Goal: Information Seeking & Learning: Learn about a topic

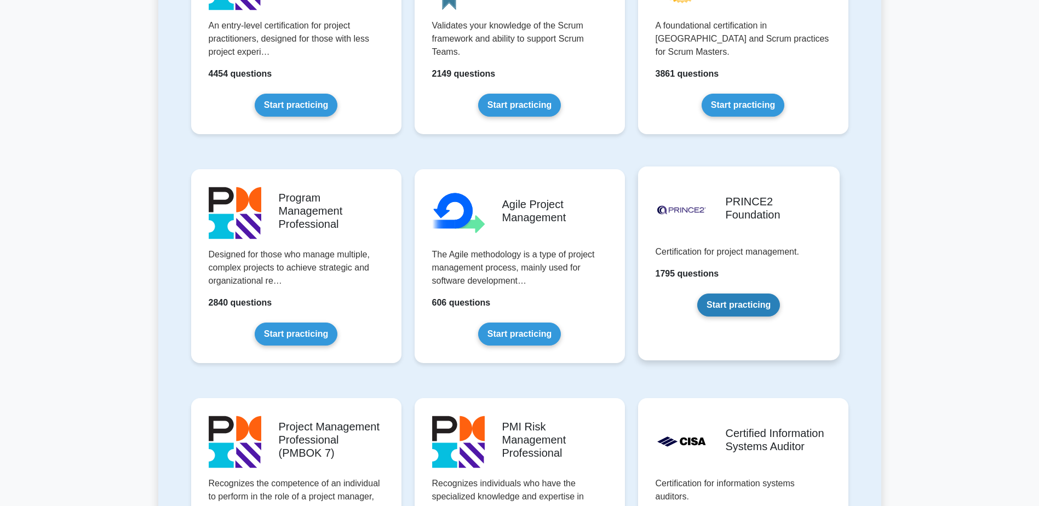
scroll to position [548, 0]
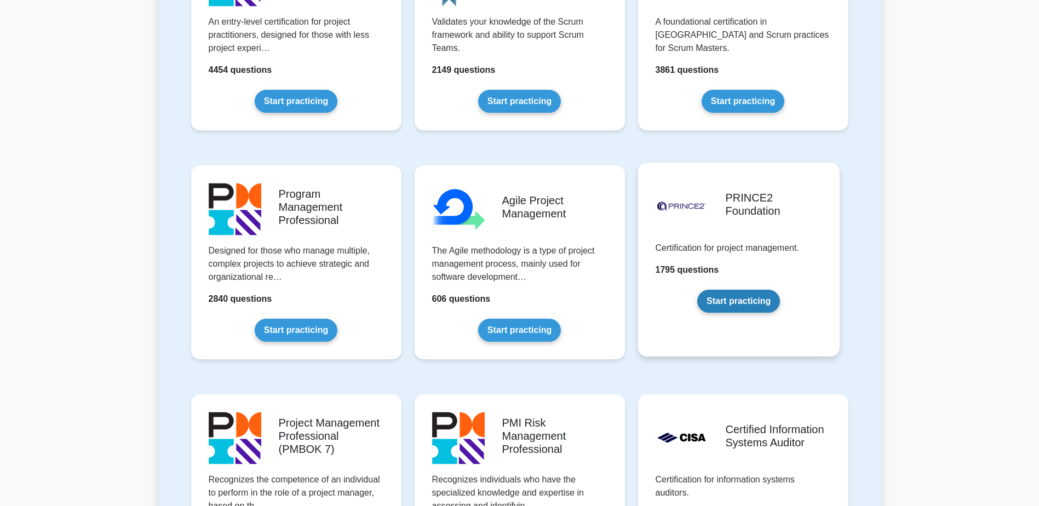
click at [679, 300] on link "Start practicing" at bounding box center [739, 301] width 83 height 23
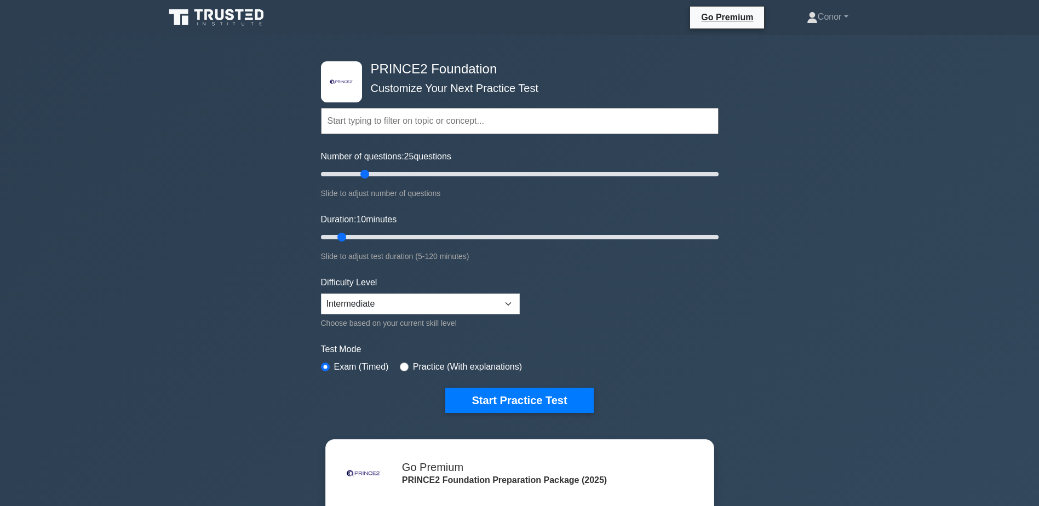
drag, startPoint x: 335, startPoint y: 173, endPoint x: 364, endPoint y: 178, distance: 29.4
type input "25"
click at [364, 178] on input "Number of questions: 25 questions" at bounding box center [520, 174] width 398 height 13
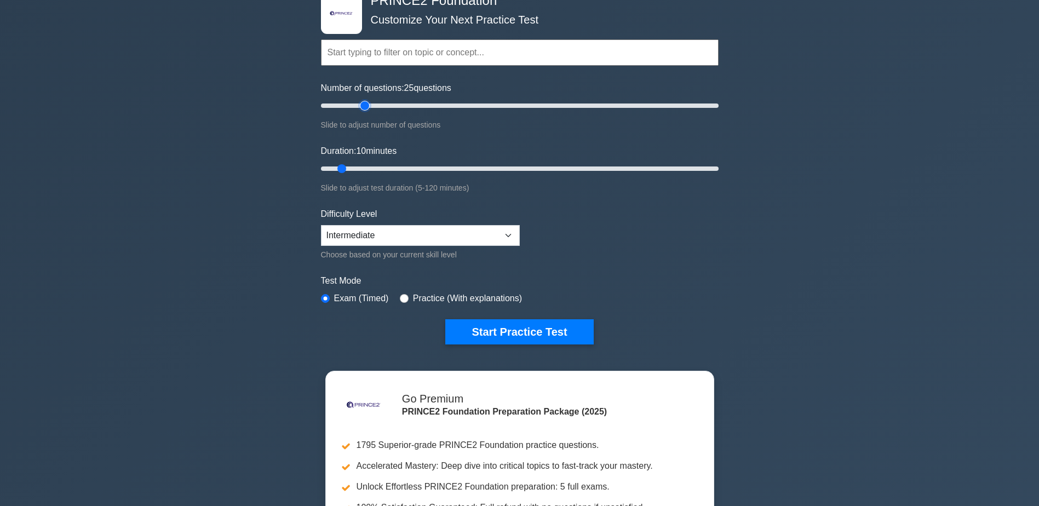
scroll to position [164, 0]
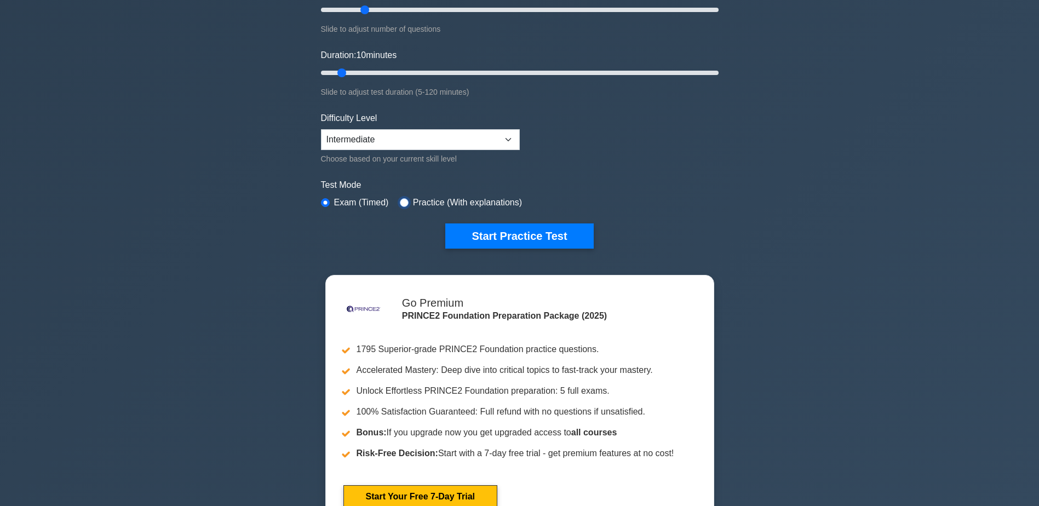
click at [402, 199] on input "radio" at bounding box center [404, 202] width 9 height 9
radio input "true"
click at [327, 202] on input "radio" at bounding box center [325, 202] width 9 height 9
radio input "true"
click at [402, 202] on input "radio" at bounding box center [404, 202] width 9 height 9
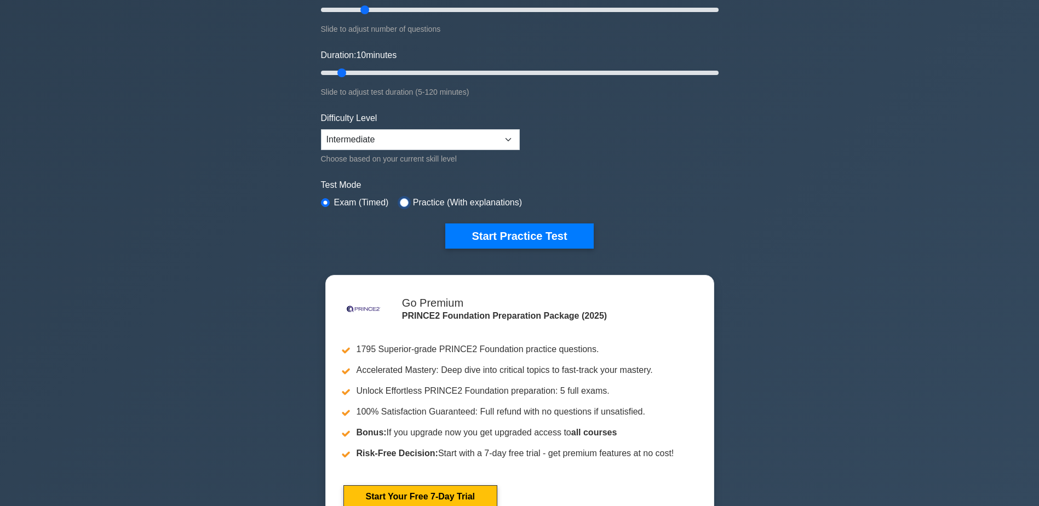
radio input "true"
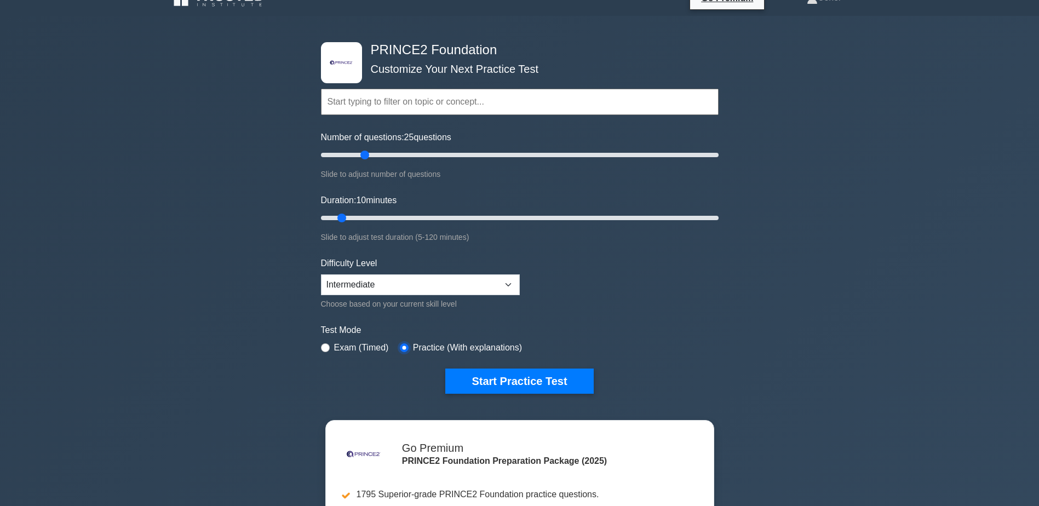
scroll to position [0, 0]
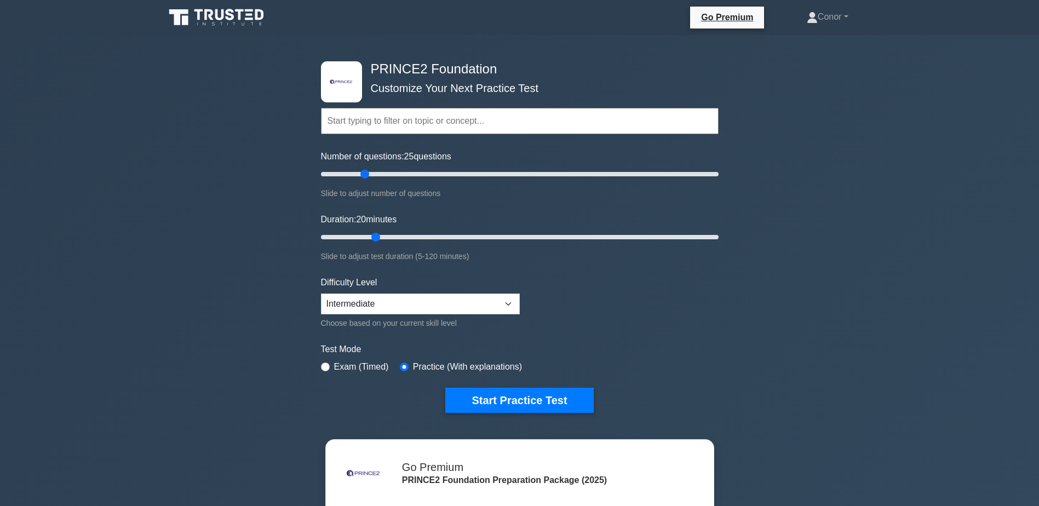
drag, startPoint x: 344, startPoint y: 233, endPoint x: 374, endPoint y: 230, distance: 29.8
type input "20"
click at [374, 231] on input "Duration: 20 minutes" at bounding box center [520, 237] width 398 height 13
drag, startPoint x: 365, startPoint y: 175, endPoint x: 357, endPoint y: 176, distance: 7.8
type input "20"
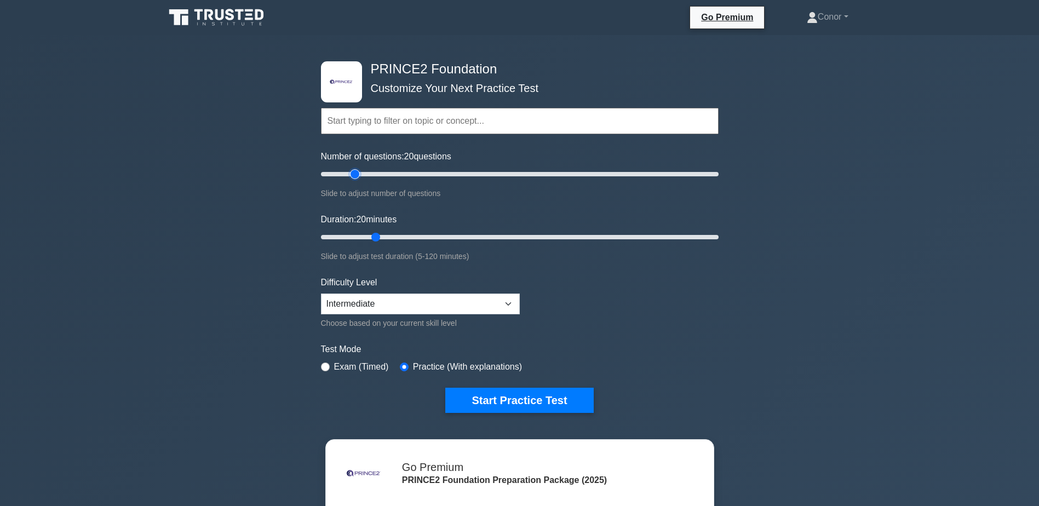
click at [357, 176] on input "Number of questions: 20 questions" at bounding box center [520, 174] width 398 height 13
drag, startPoint x: 375, startPoint y: 237, endPoint x: 404, endPoint y: 236, distance: 29.0
type input "30"
click at [404, 236] on input "Duration: 30 minutes" at bounding box center [520, 237] width 398 height 13
click at [487, 294] on select "Beginner Intermediate Expert" at bounding box center [420, 304] width 199 height 21
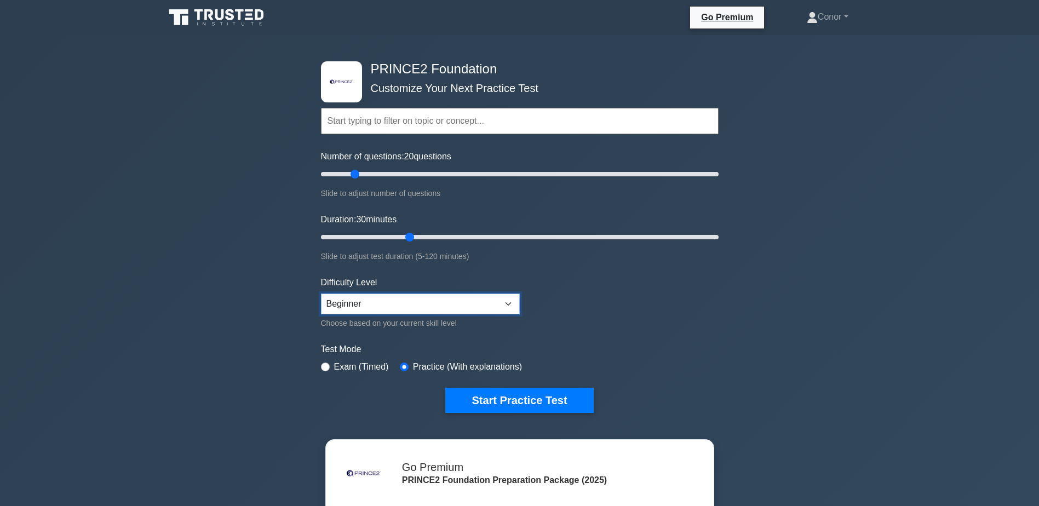
click at [321, 294] on select "Beginner Intermediate Expert" at bounding box center [420, 304] width 199 height 21
click at [447, 300] on select "Beginner Intermediate Expert" at bounding box center [420, 304] width 199 height 21
select select "intermediate"
click at [321, 294] on select "Beginner Intermediate Expert" at bounding box center [420, 304] width 199 height 21
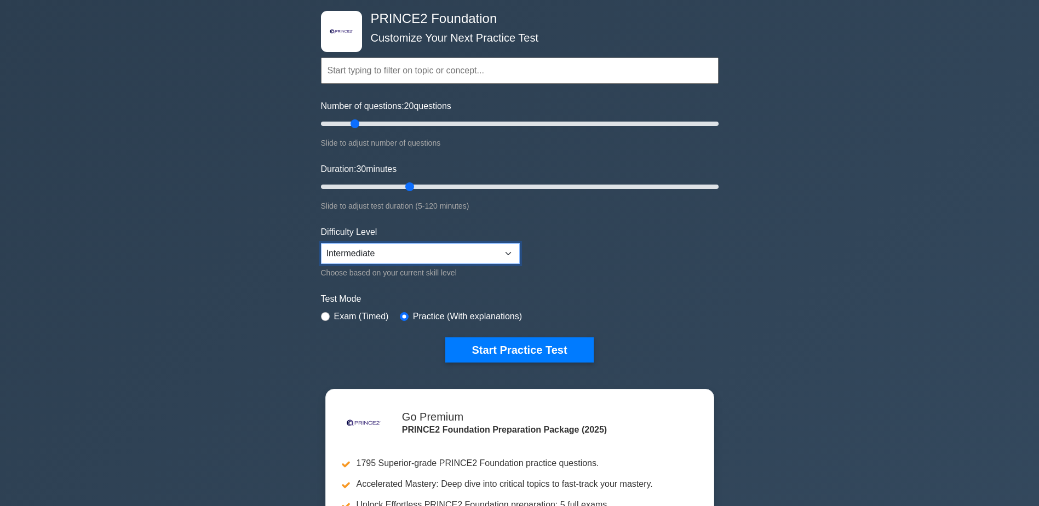
scroll to position [110, 0]
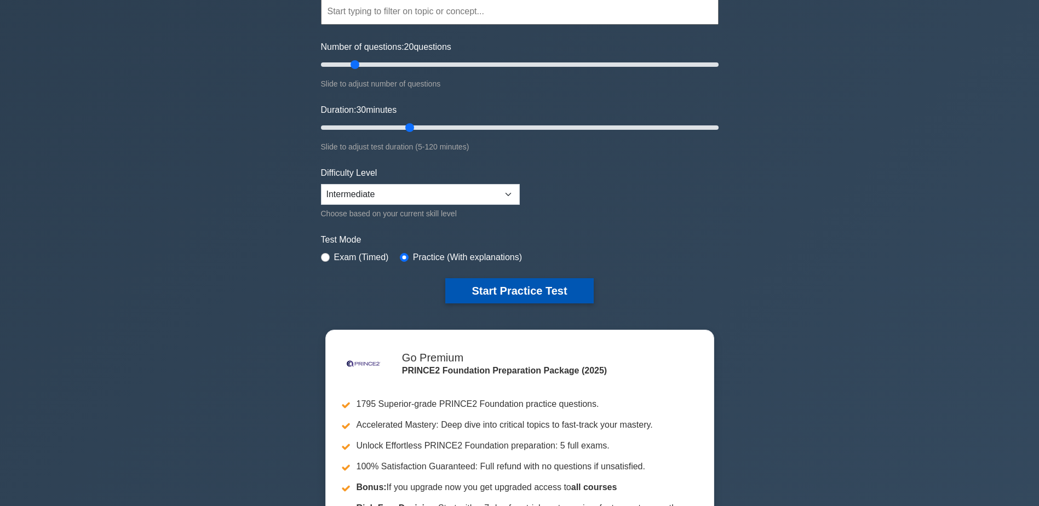
click at [550, 296] on button "Start Practice Test" at bounding box center [519, 290] width 148 height 25
click at [558, 287] on button "Start Practice Test" at bounding box center [519, 290] width 148 height 25
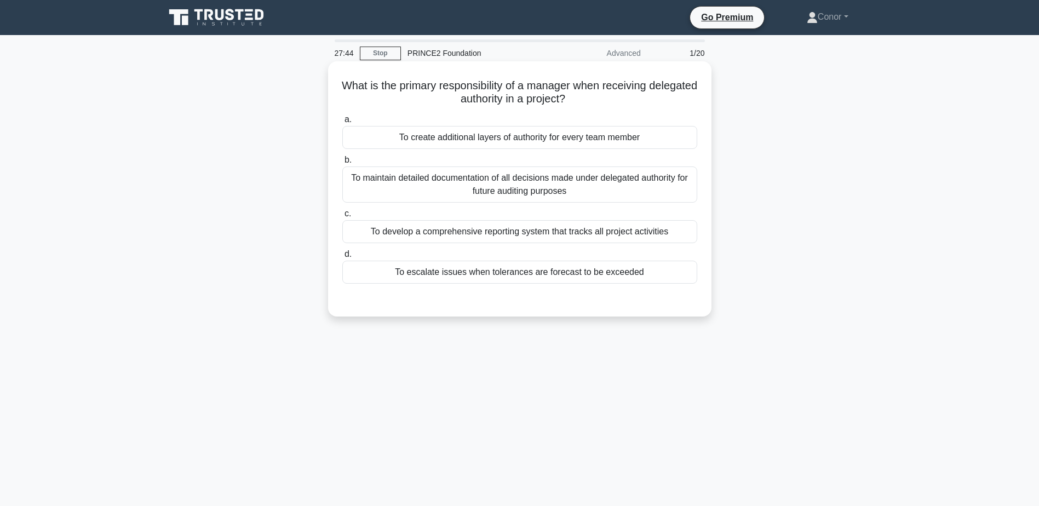
click at [449, 185] on div "To maintain detailed documentation of all decisions made under delegated author…" at bounding box center [519, 185] width 355 height 36
click at [342, 164] on input "b. To maintain detailed documentation of all decisions made under delegated aut…" at bounding box center [342, 160] width 0 height 7
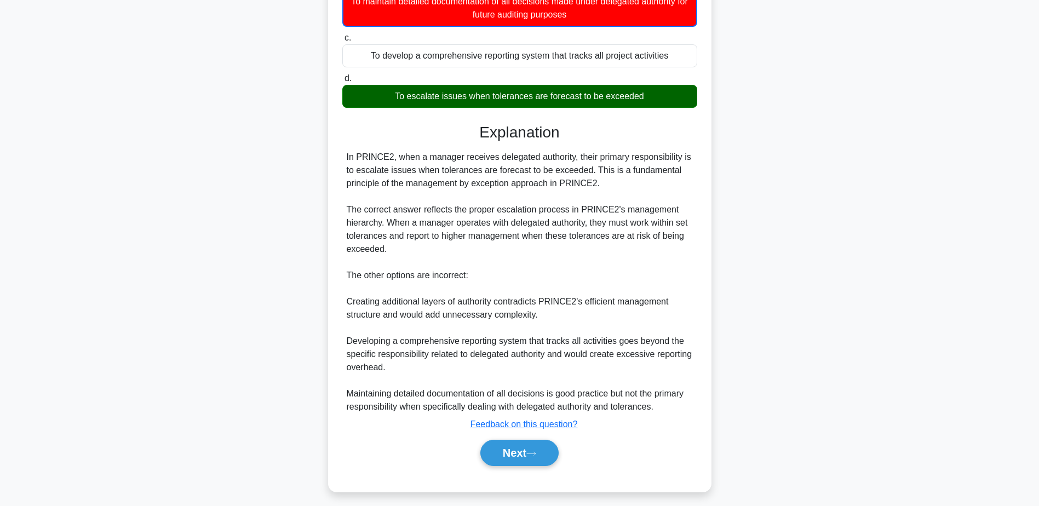
scroll to position [184, 0]
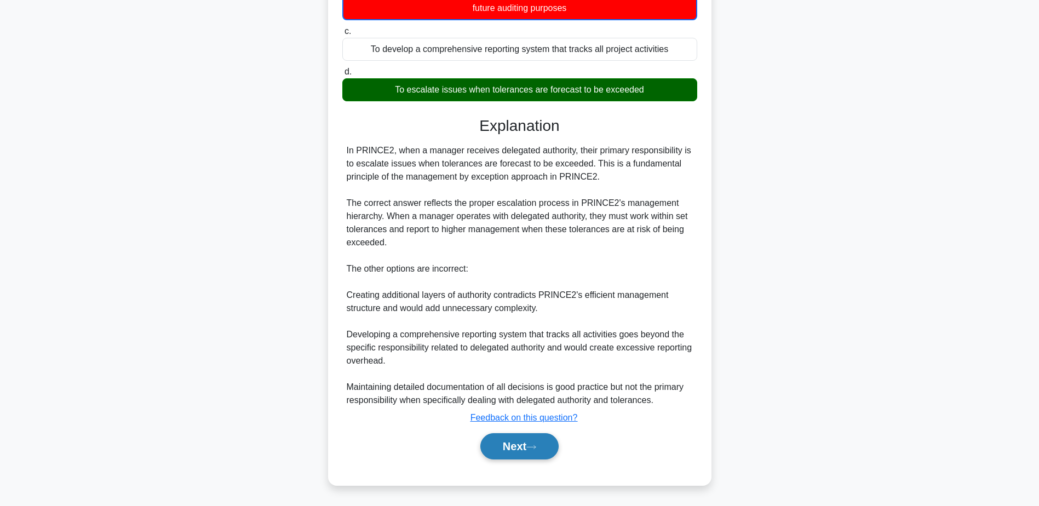
click at [549, 445] on button "Next" at bounding box center [520, 446] width 78 height 26
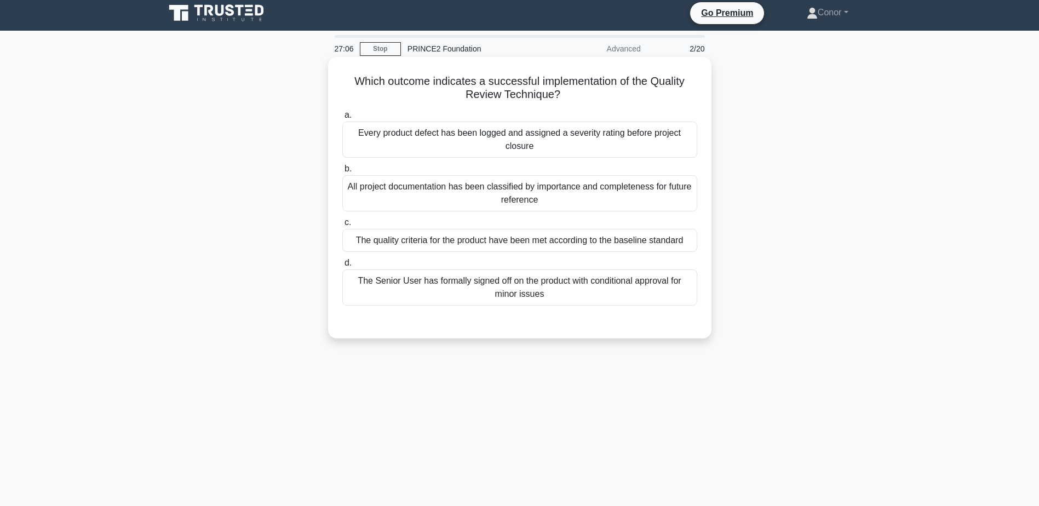
scroll to position [0, 0]
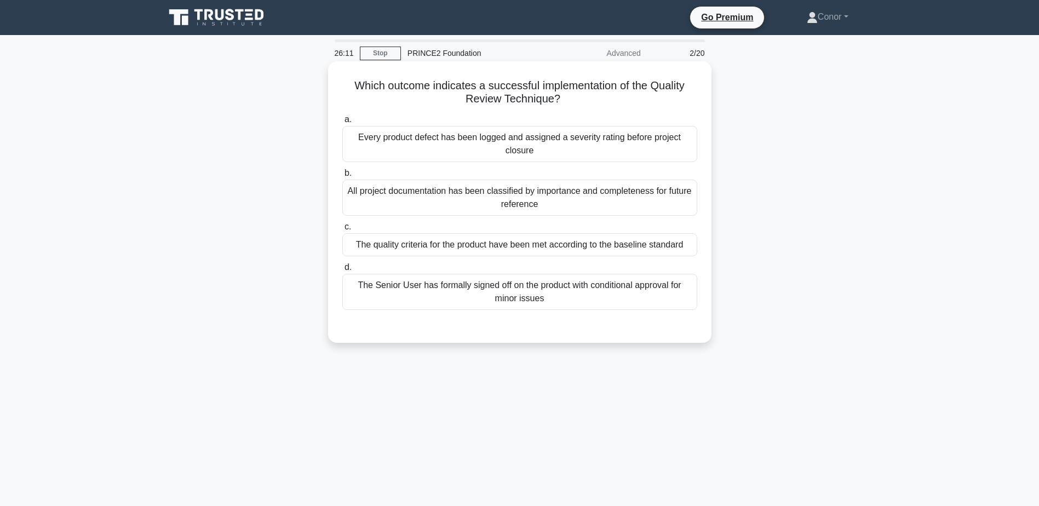
click at [447, 296] on div "The Senior User has formally signed off on the product with conditional approva…" at bounding box center [519, 292] width 355 height 36
click at [342, 271] on input "d. The Senior User has formally signed off on the product with conditional appr…" at bounding box center [342, 267] width 0 height 7
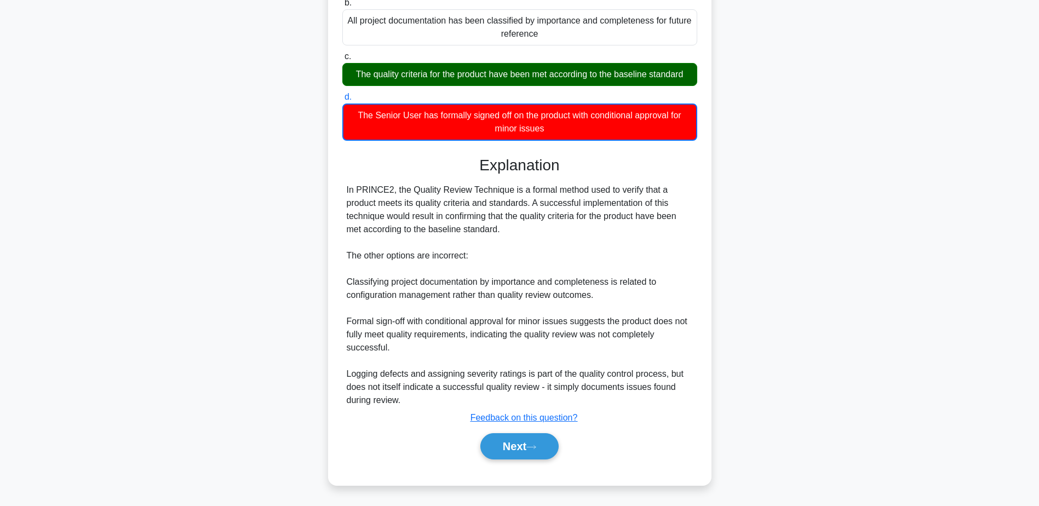
scroll to position [171, 0]
click at [530, 443] on button "Next" at bounding box center [520, 446] width 78 height 26
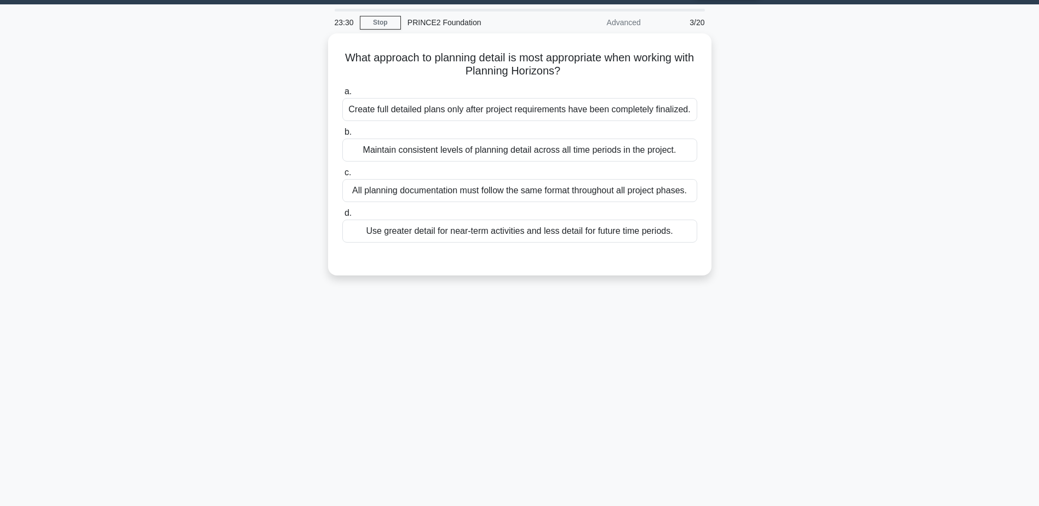
scroll to position [0, 0]
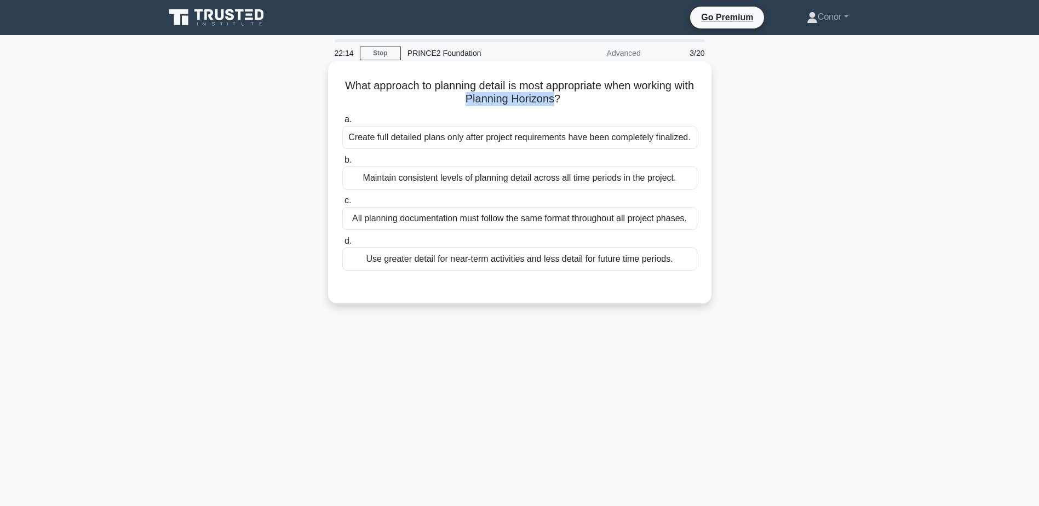
drag, startPoint x: 568, startPoint y: 99, endPoint x: 475, endPoint y: 107, distance: 93.5
click at [475, 107] on div "What approach to planning detail is most appropriate when working with Planning…" at bounding box center [520, 182] width 375 height 233
drag, startPoint x: 475, startPoint y: 107, endPoint x: 486, endPoint y: 106, distance: 11.1
copy h5 "Planning Horizons"
click at [440, 264] on div "Use greater detail for near-term activities and less detail for future time per…" at bounding box center [519, 259] width 355 height 23
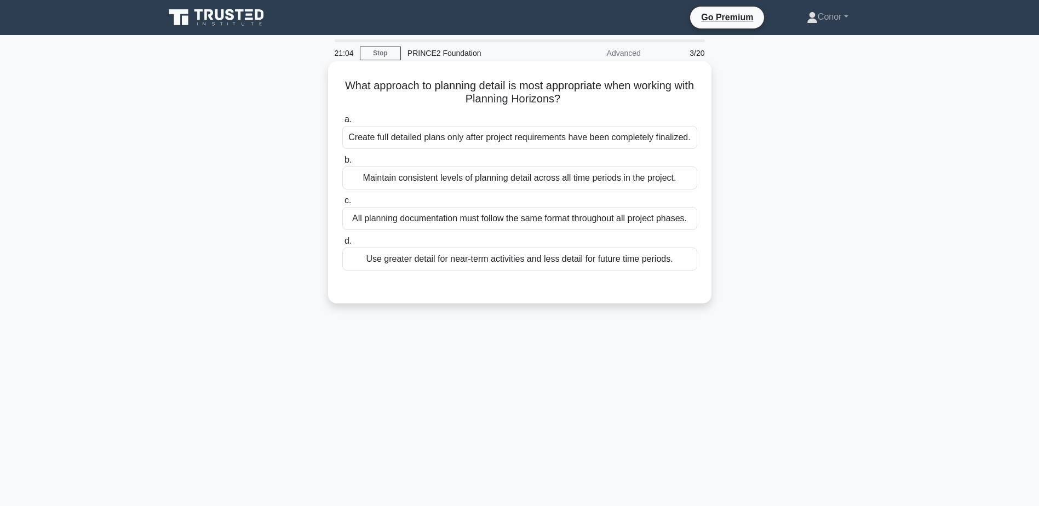
click at [342, 245] on input "d. Use greater detail for near-term activities and less detail for future time …" at bounding box center [342, 241] width 0 height 7
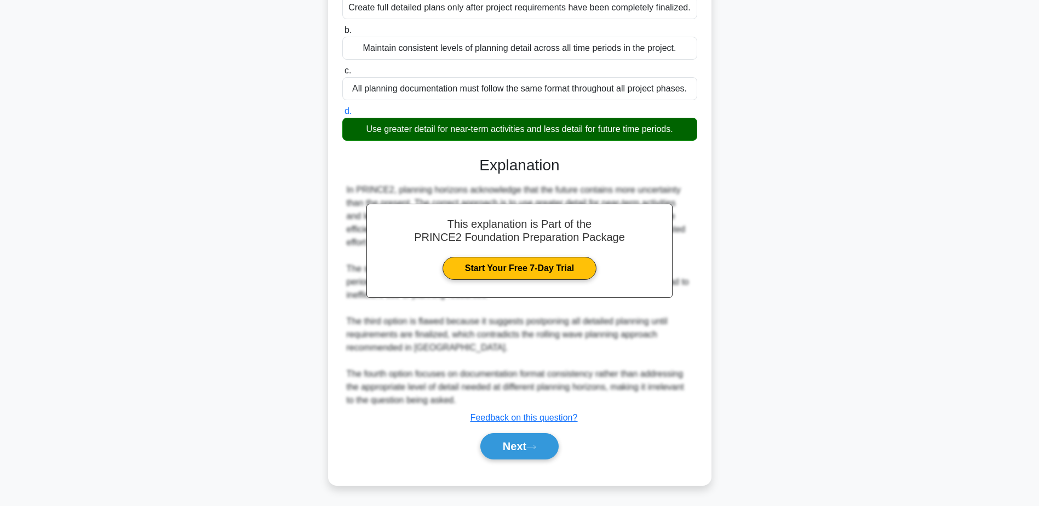
scroll to position [76, 0]
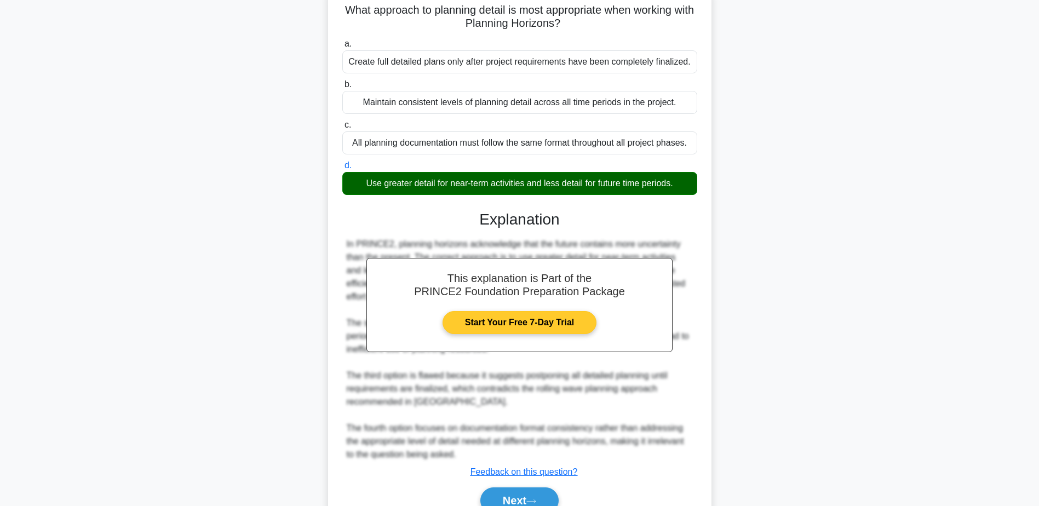
click at [512, 333] on link "Start Your Free 7-Day Trial" at bounding box center [520, 322] width 154 height 23
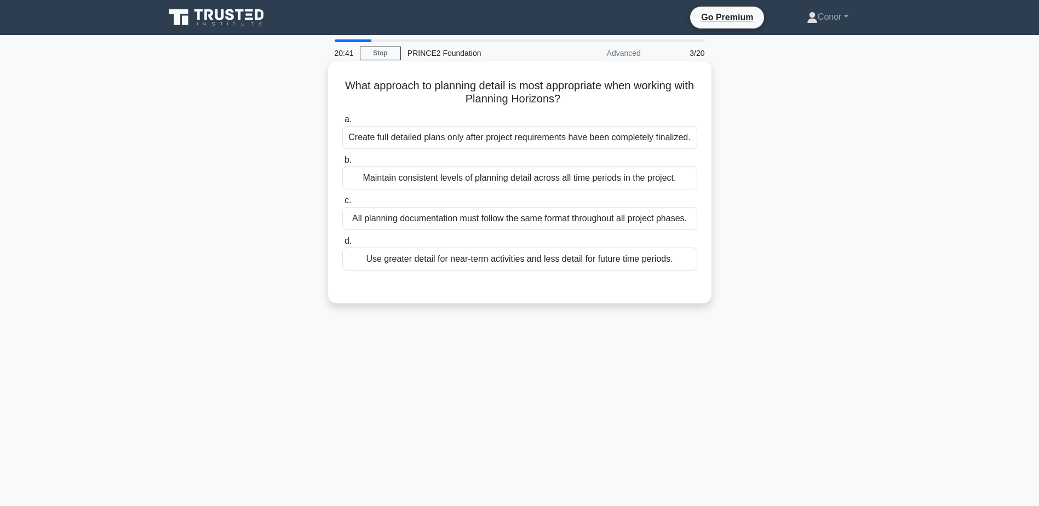
click at [414, 259] on div "Use greater detail for near-term activities and less detail for future time per…" at bounding box center [519, 259] width 355 height 23
click at [342, 245] on input "d. Use greater detail for near-term activities and less detail for future time …" at bounding box center [342, 241] width 0 height 7
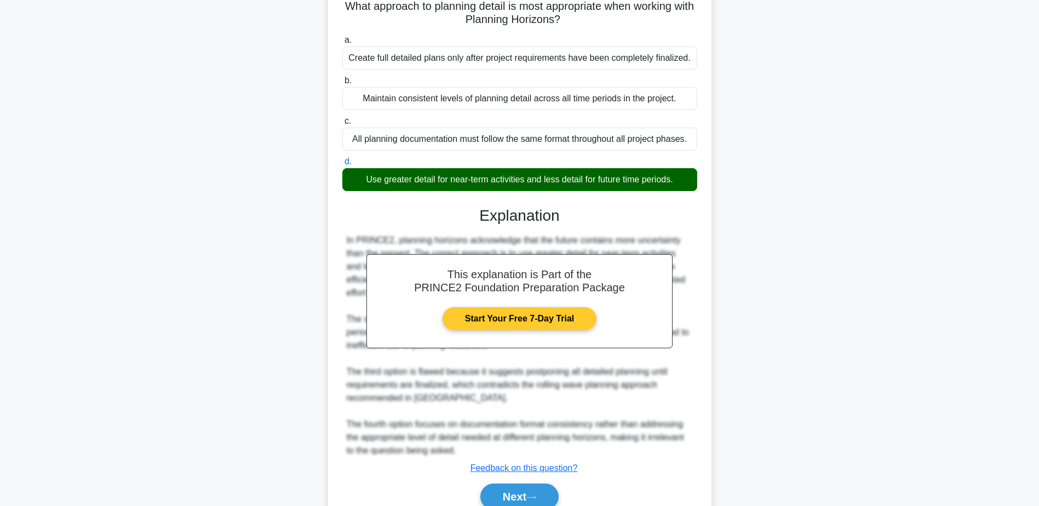
scroll to position [130, 0]
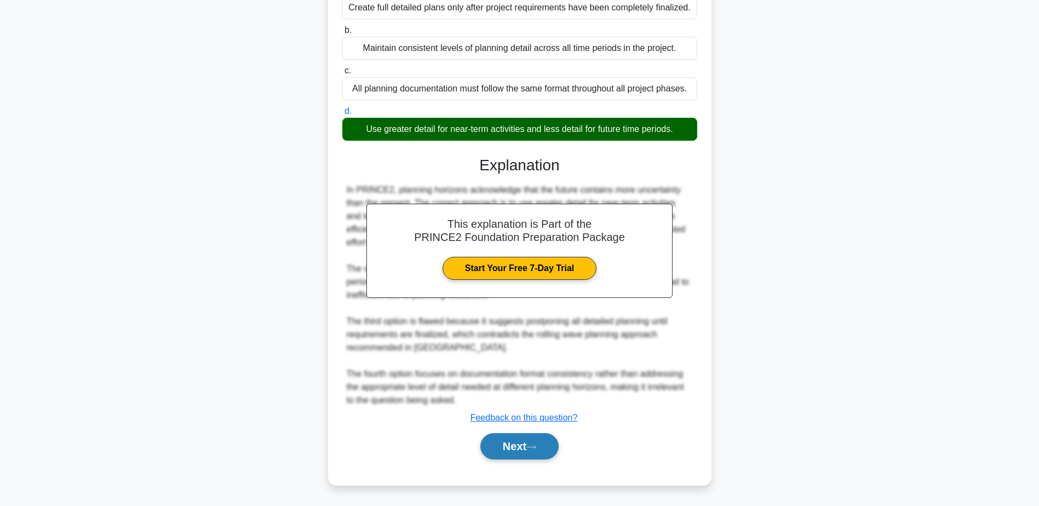
click at [513, 448] on button "Next" at bounding box center [520, 446] width 78 height 26
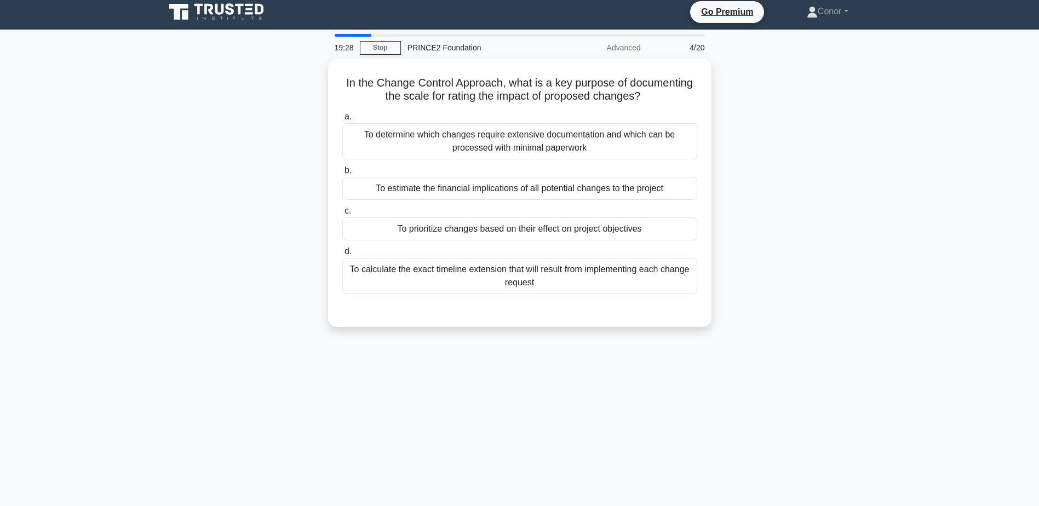
scroll to position [0, 0]
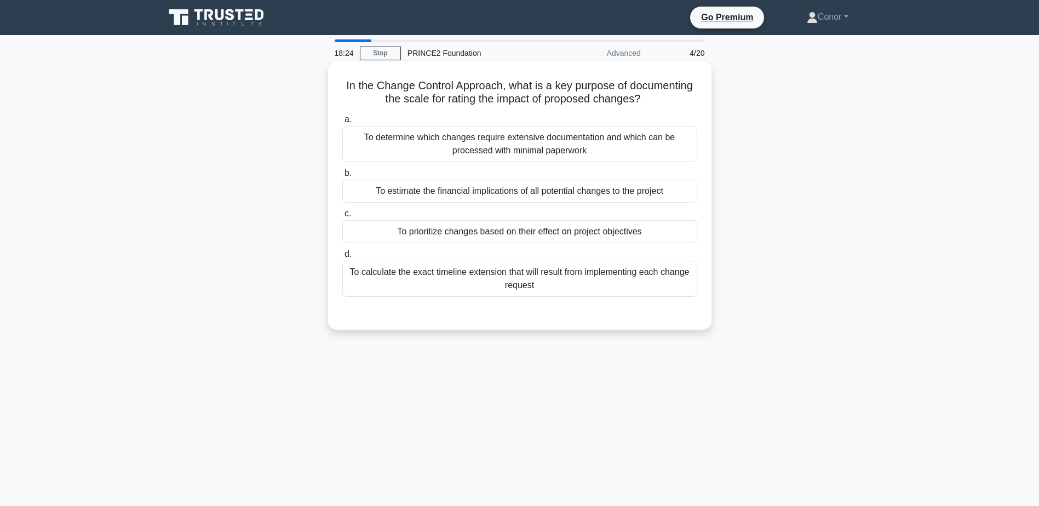
click at [441, 237] on div "To prioritize changes based on their effect on project objectives" at bounding box center [519, 231] width 355 height 23
click at [342, 218] on input "c. To prioritize changes based on their effect on project objectives" at bounding box center [342, 213] width 0 height 7
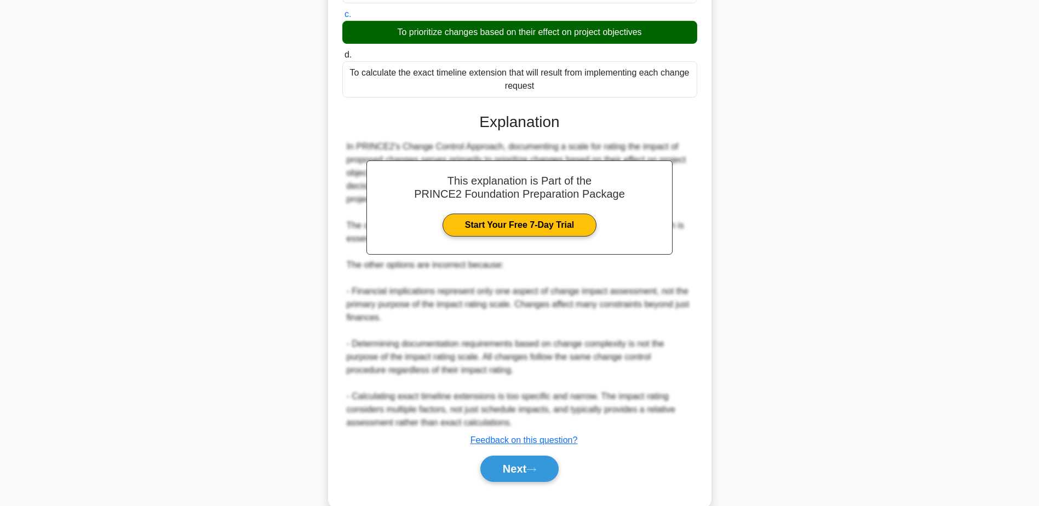
scroll to position [219, 0]
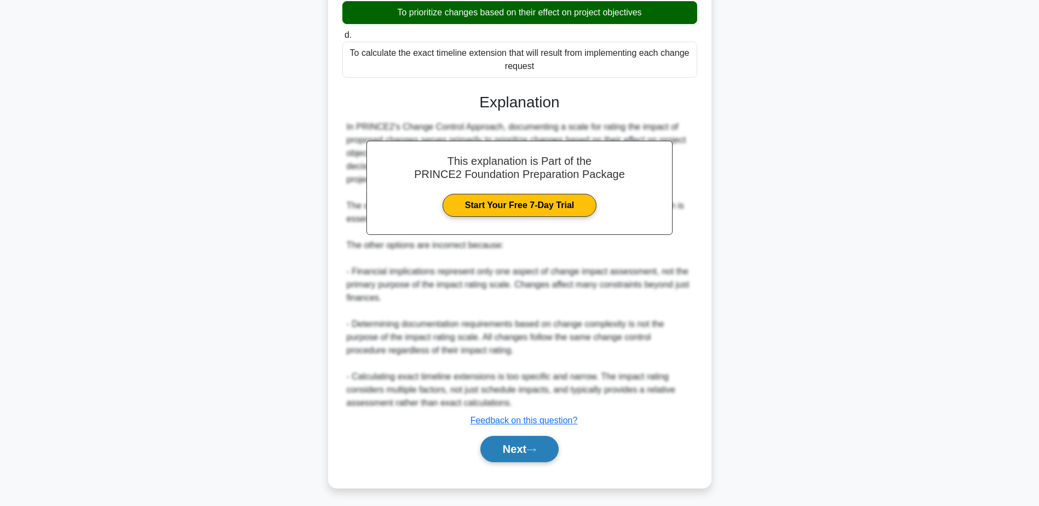
click at [530, 452] on button "Next" at bounding box center [520, 449] width 78 height 26
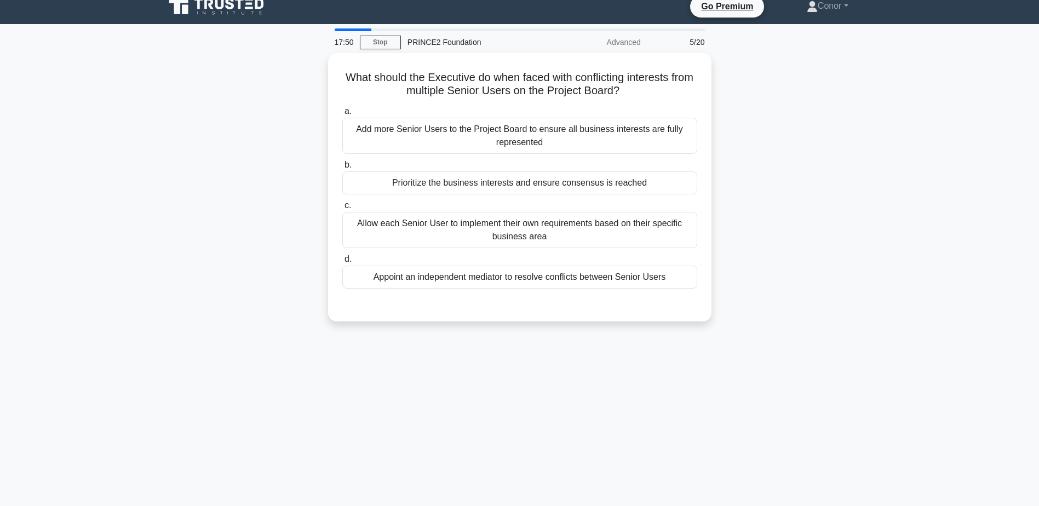
scroll to position [0, 0]
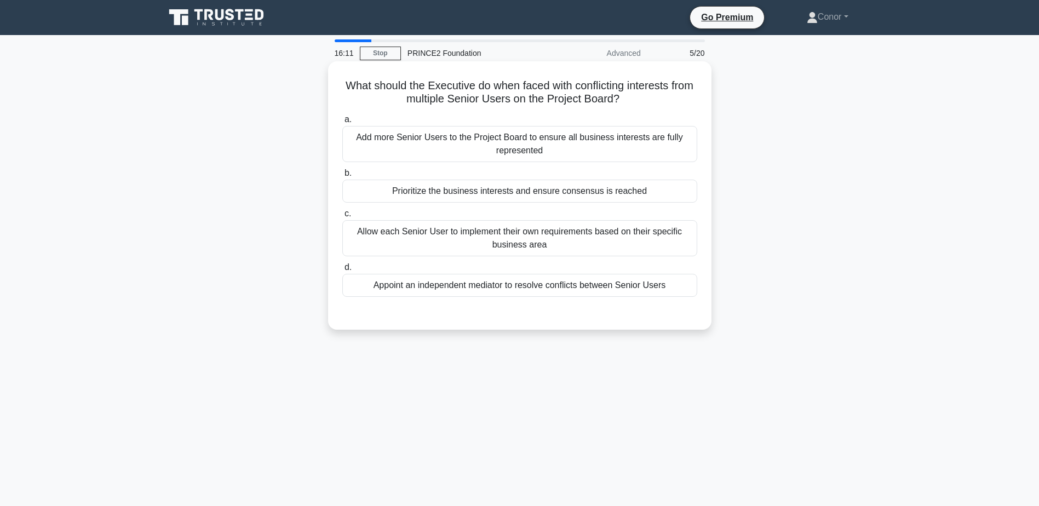
click at [429, 192] on div "Prioritize the business interests and ensure consensus is reached" at bounding box center [519, 191] width 355 height 23
click at [342, 177] on input "b. Prioritize the business interests and ensure consensus is reached" at bounding box center [342, 173] width 0 height 7
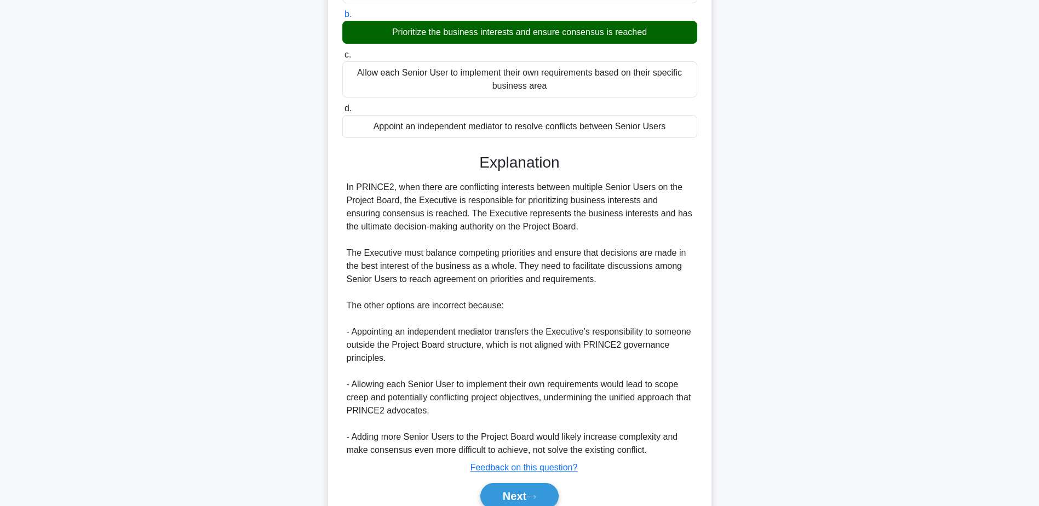
scroll to position [164, 0]
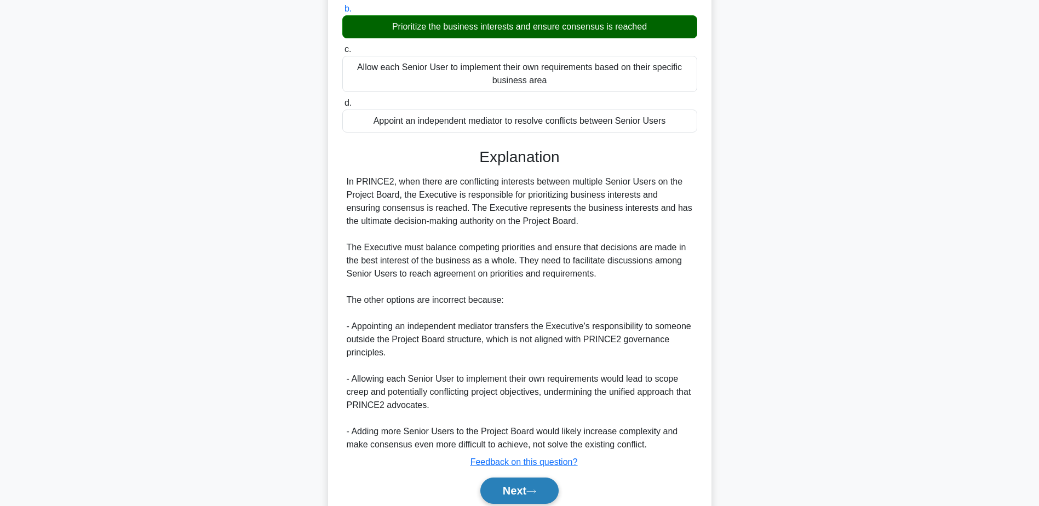
click at [535, 492] on icon at bounding box center [532, 492] width 10 height 6
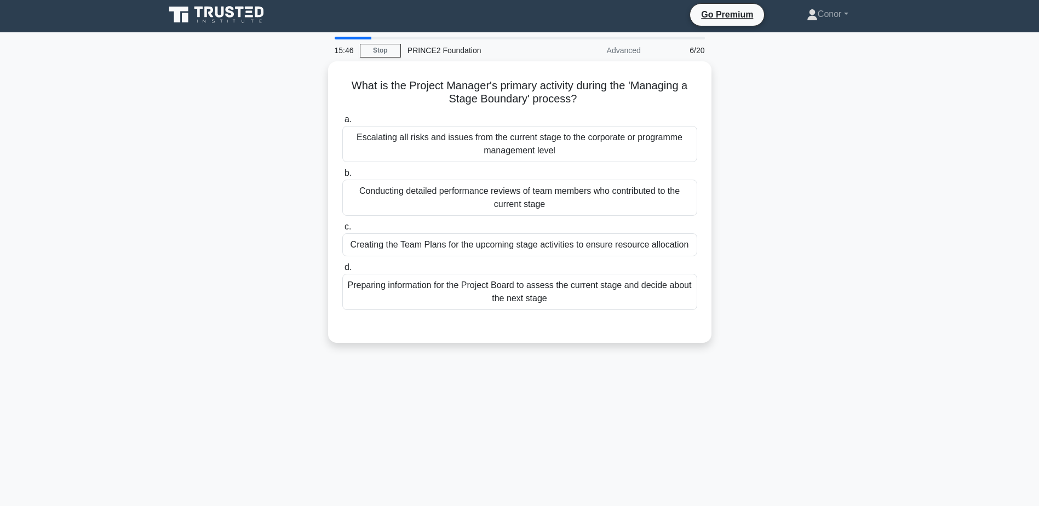
scroll to position [0, 0]
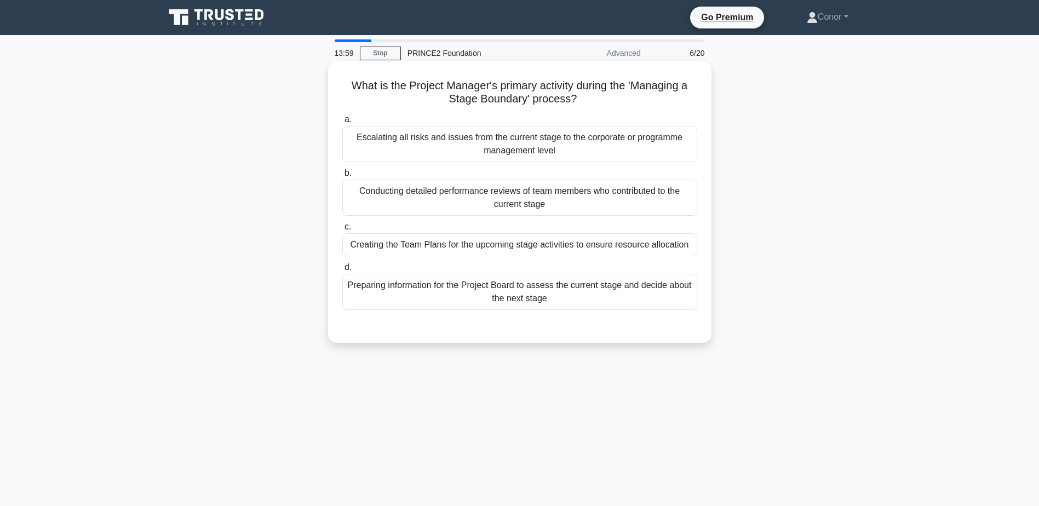
click at [455, 293] on div "Preparing information for the Project Board to assess the current stage and dec…" at bounding box center [519, 292] width 355 height 36
click at [342, 271] on input "d. Preparing information for the Project Board to assess the current stage and …" at bounding box center [342, 267] width 0 height 7
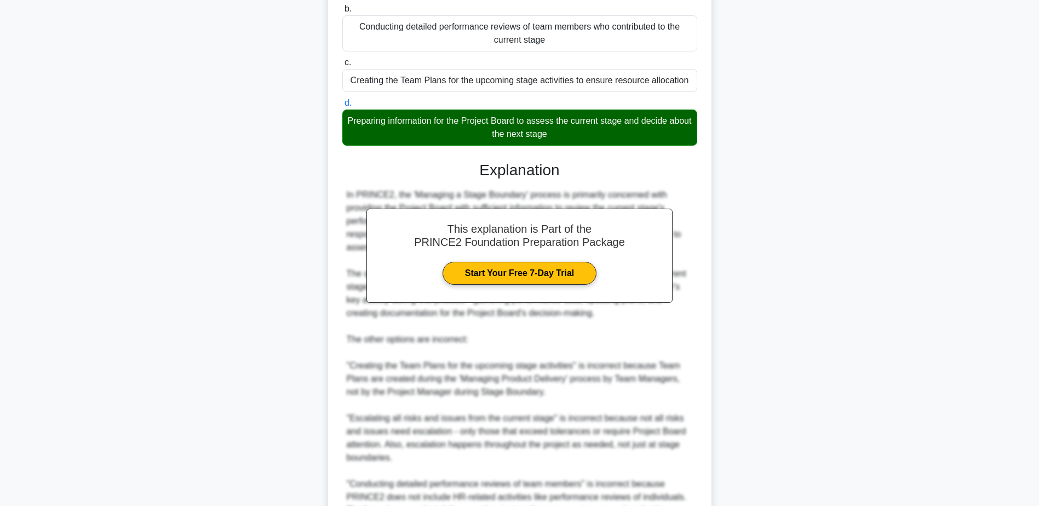
scroll to position [274, 0]
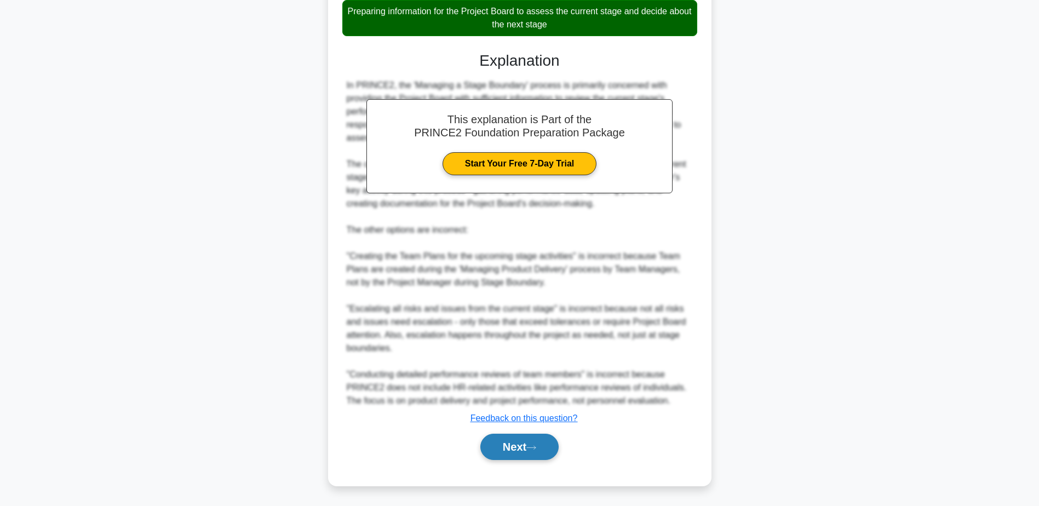
click at [513, 449] on button "Next" at bounding box center [520, 447] width 78 height 26
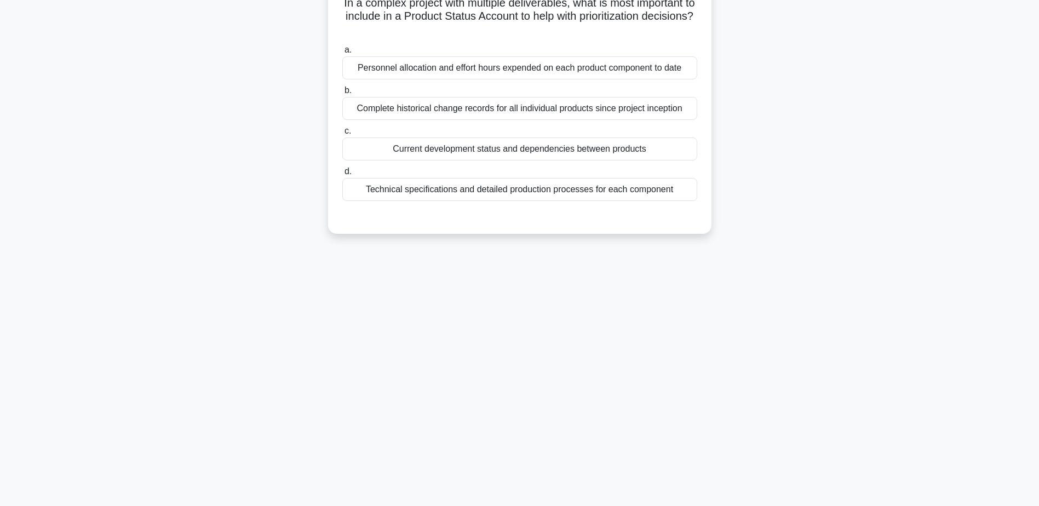
scroll to position [0, 0]
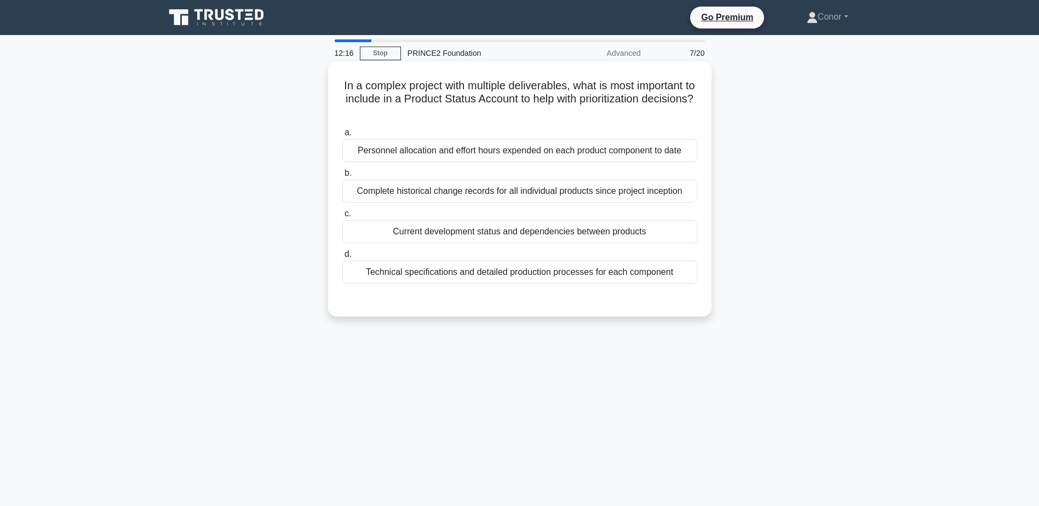
click at [564, 235] on div "Current development status and dependencies between products" at bounding box center [519, 231] width 355 height 23
click at [342, 218] on input "c. Current development status and dependencies between products" at bounding box center [342, 213] width 0 height 7
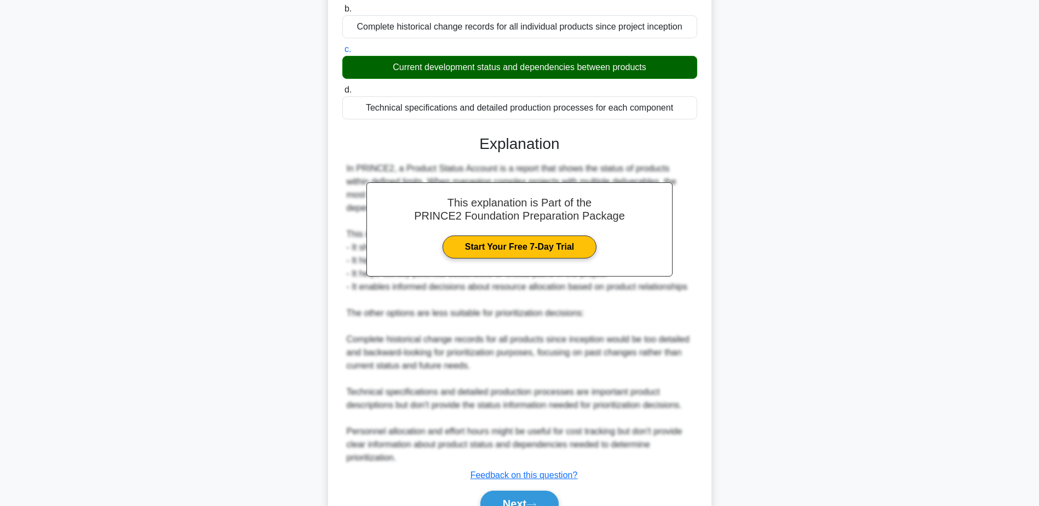
scroll to position [222, 0]
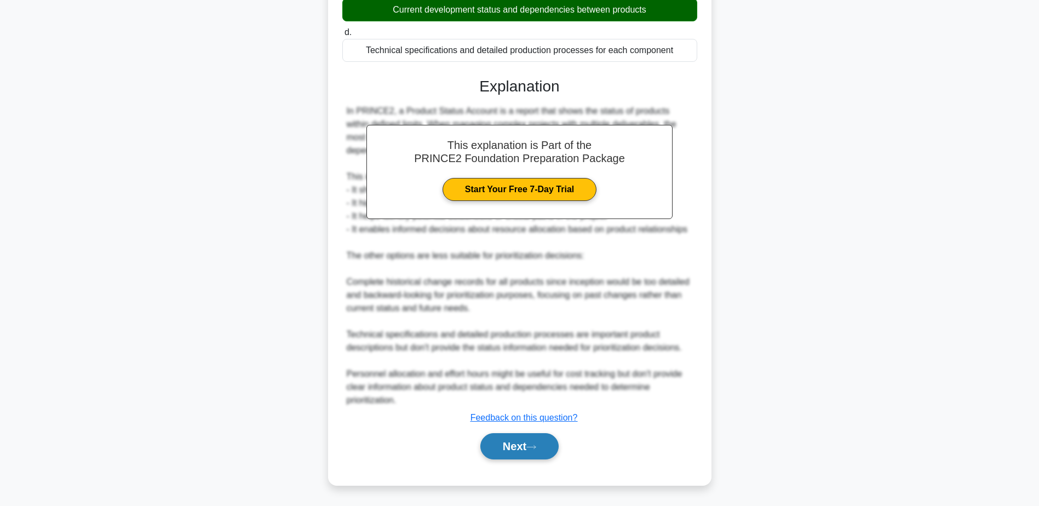
click at [527, 450] on button "Next" at bounding box center [520, 446] width 78 height 26
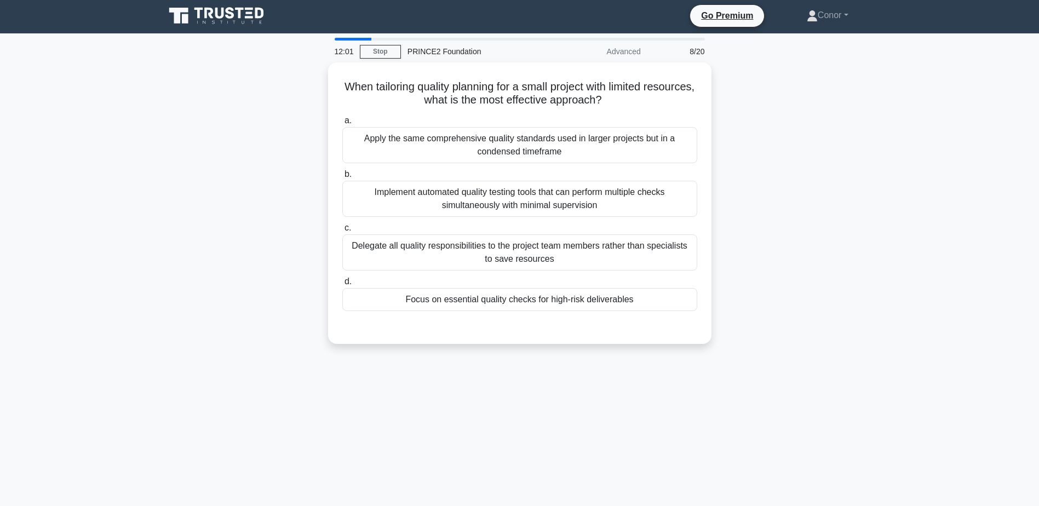
scroll to position [0, 0]
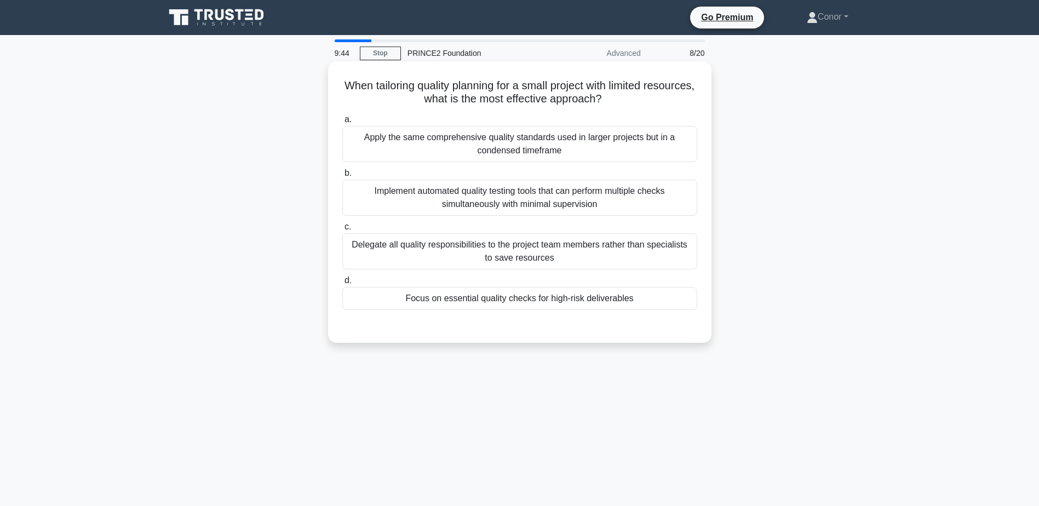
click at [516, 301] on div "Focus on essential quality checks for high-risk deliverables" at bounding box center [519, 298] width 355 height 23
click at [342, 284] on input "d. Focus on essential quality checks for high-risk deliverables" at bounding box center [342, 280] width 0 height 7
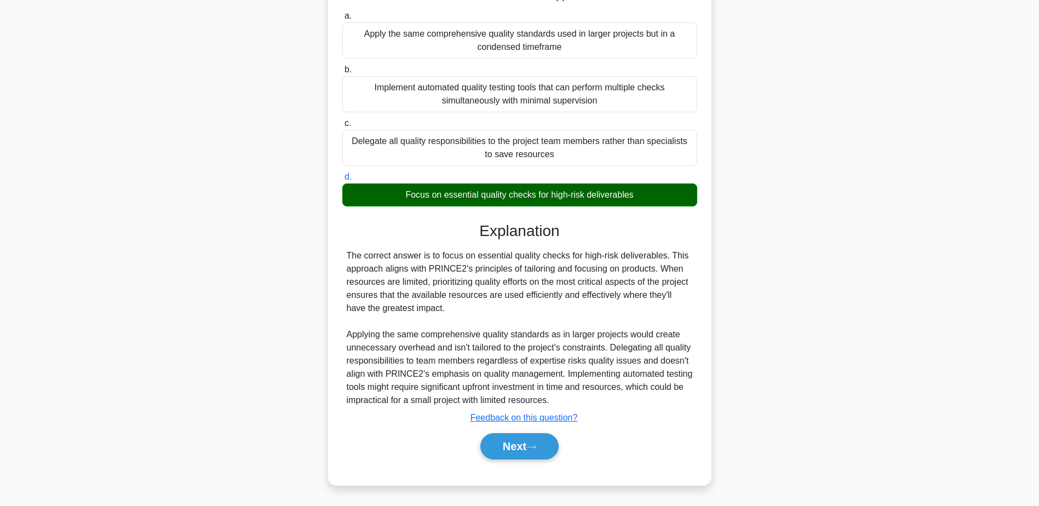
scroll to position [104, 0]
click at [533, 451] on button "Next" at bounding box center [520, 446] width 78 height 26
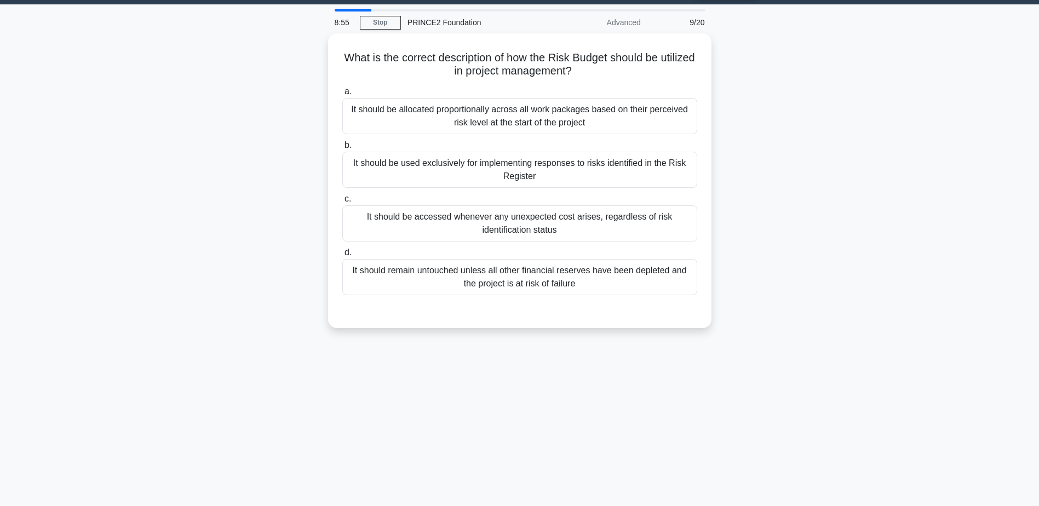
scroll to position [0, 0]
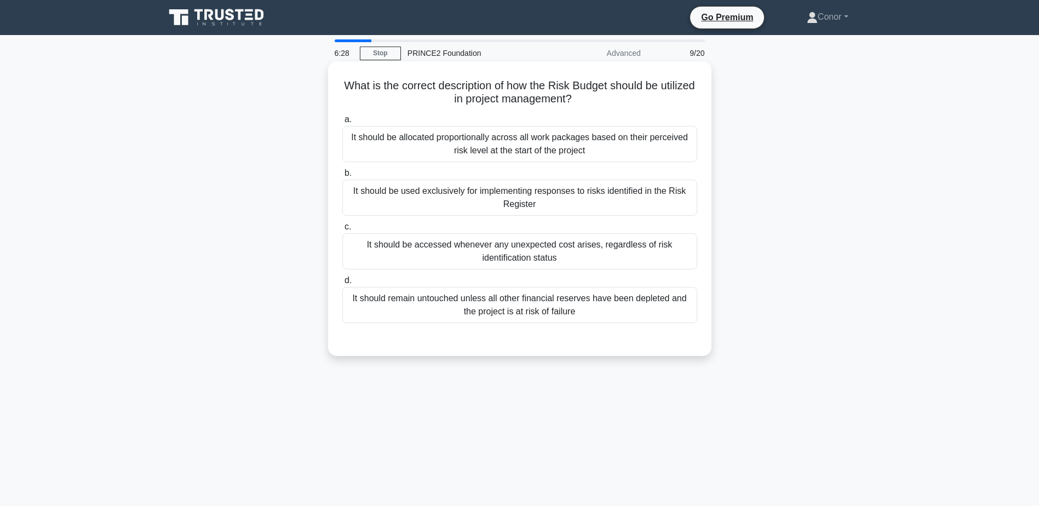
click at [505, 196] on div "It should be used exclusively for implementing responses to risks identified in…" at bounding box center [519, 198] width 355 height 36
click at [342, 177] on input "b. It should be used exclusively for implementing responses to risks identified…" at bounding box center [342, 173] width 0 height 7
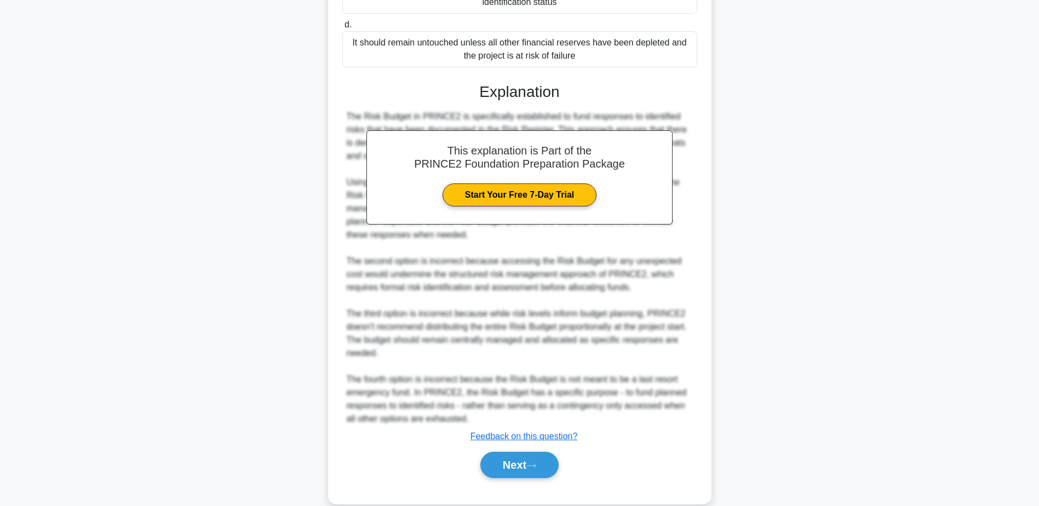
scroll to position [275, 0]
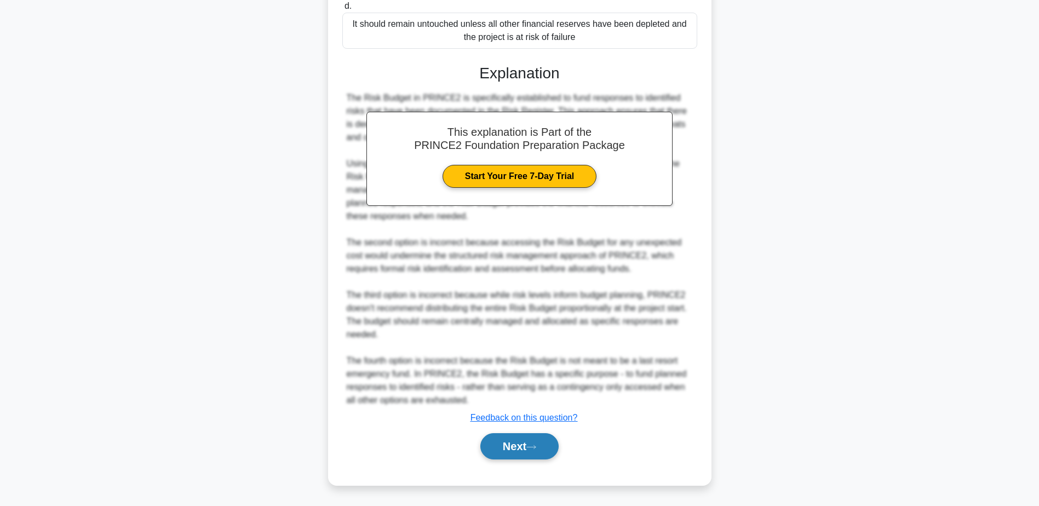
click at [529, 441] on button "Next" at bounding box center [520, 446] width 78 height 26
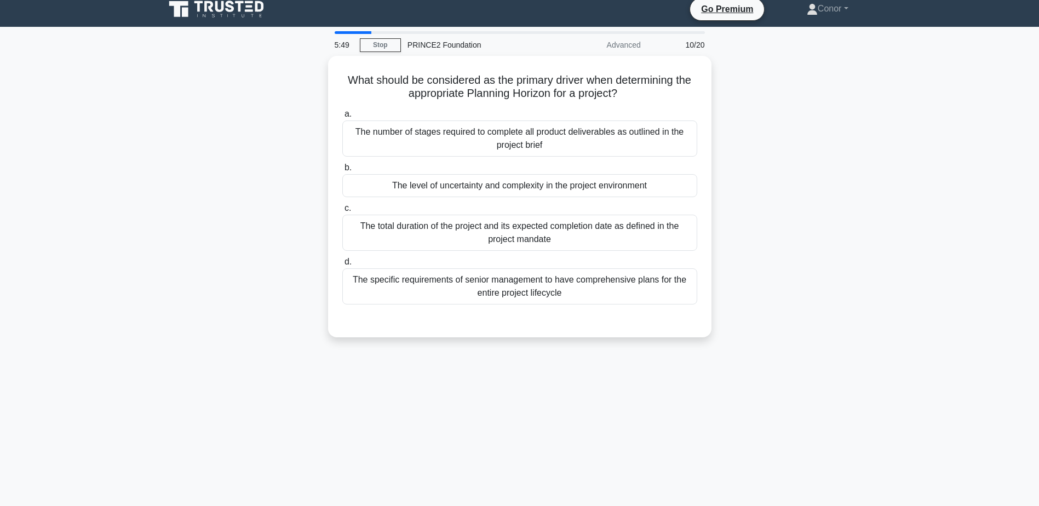
scroll to position [0, 0]
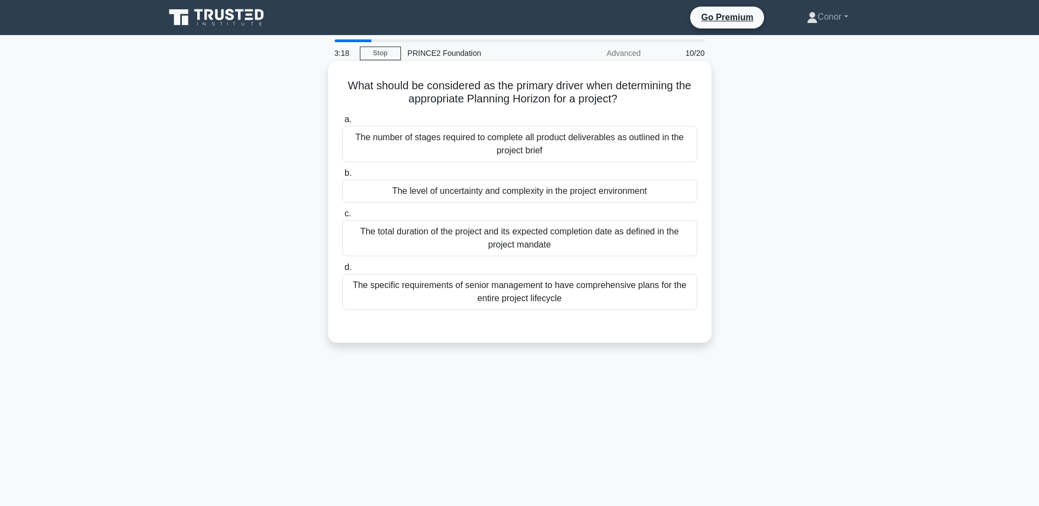
click at [445, 193] on div "The level of uncertainty and complexity in the project environment" at bounding box center [519, 191] width 355 height 23
click at [342, 177] on input "b. The level of uncertainty and complexity in the project environment" at bounding box center [342, 173] width 0 height 7
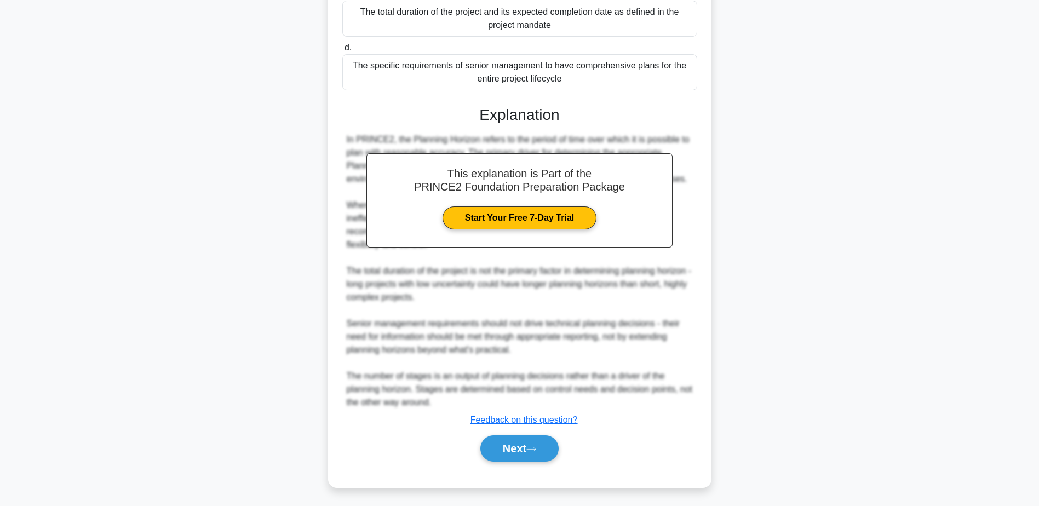
scroll to position [222, 0]
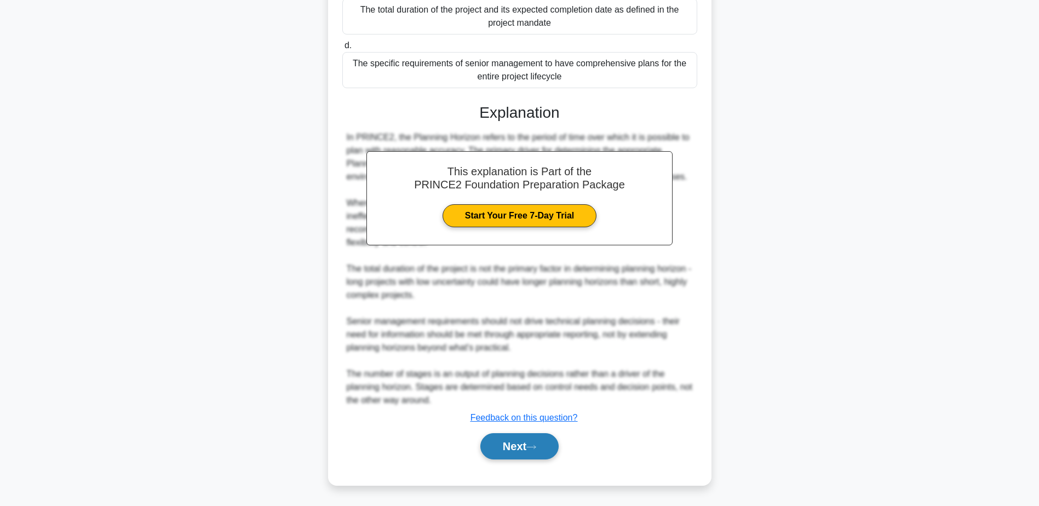
click at [528, 446] on button "Next" at bounding box center [520, 446] width 78 height 26
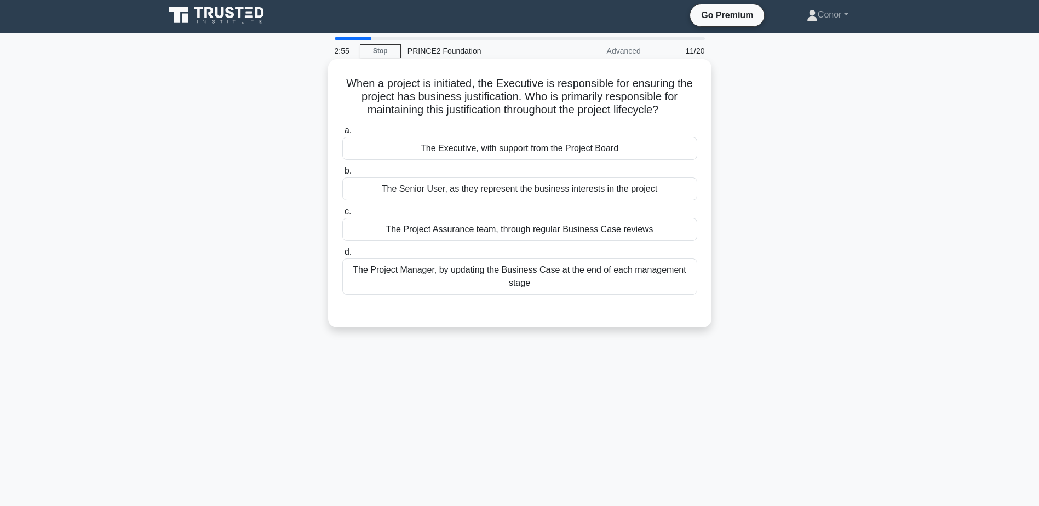
scroll to position [0, 0]
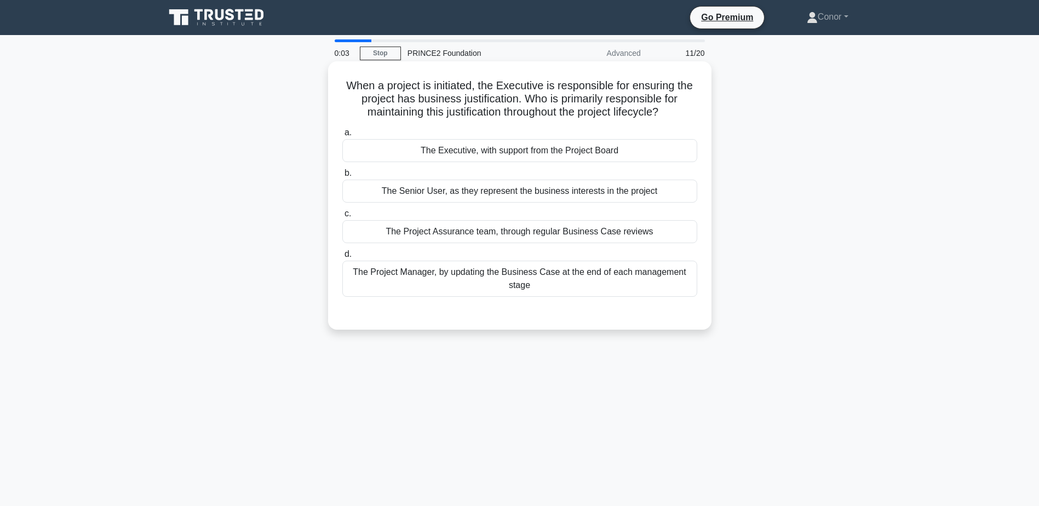
click at [531, 231] on div "The Project Assurance team, through regular Business Case reviews" at bounding box center [519, 231] width 355 height 23
click at [342, 218] on input "c. The Project Assurance team, through regular Business Case reviews" at bounding box center [342, 213] width 0 height 7
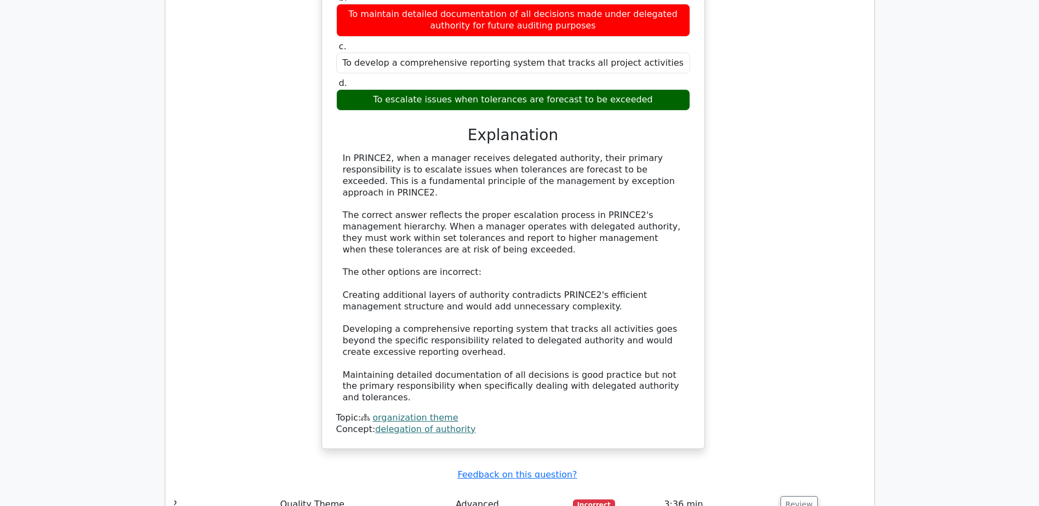
scroll to position [1315, 0]
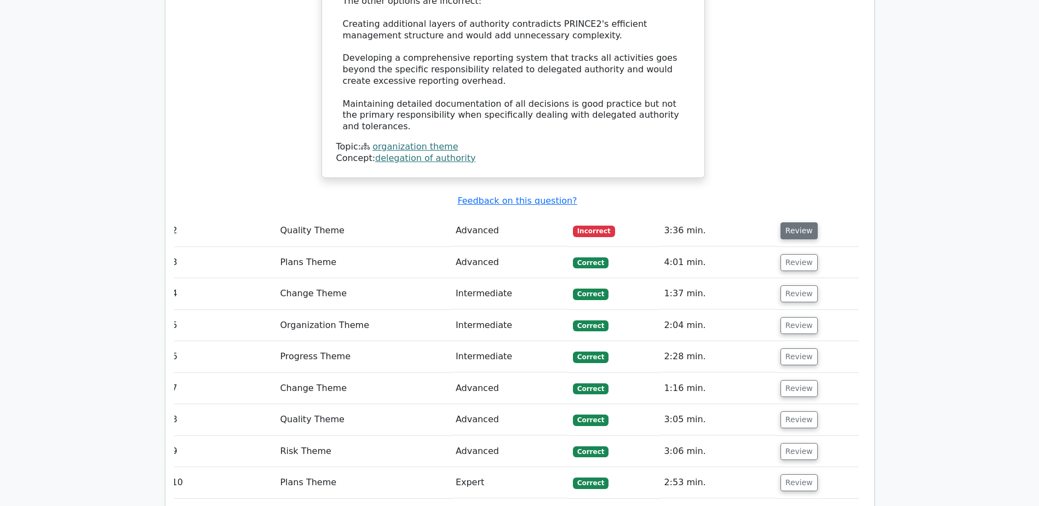
click at [799, 222] on button "Review" at bounding box center [799, 230] width 37 height 17
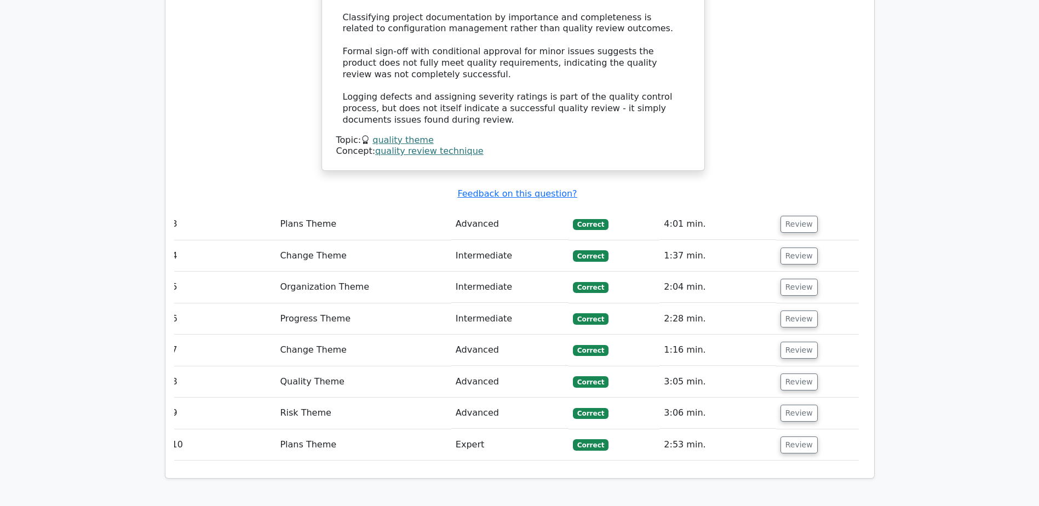
scroll to position [1918, 0]
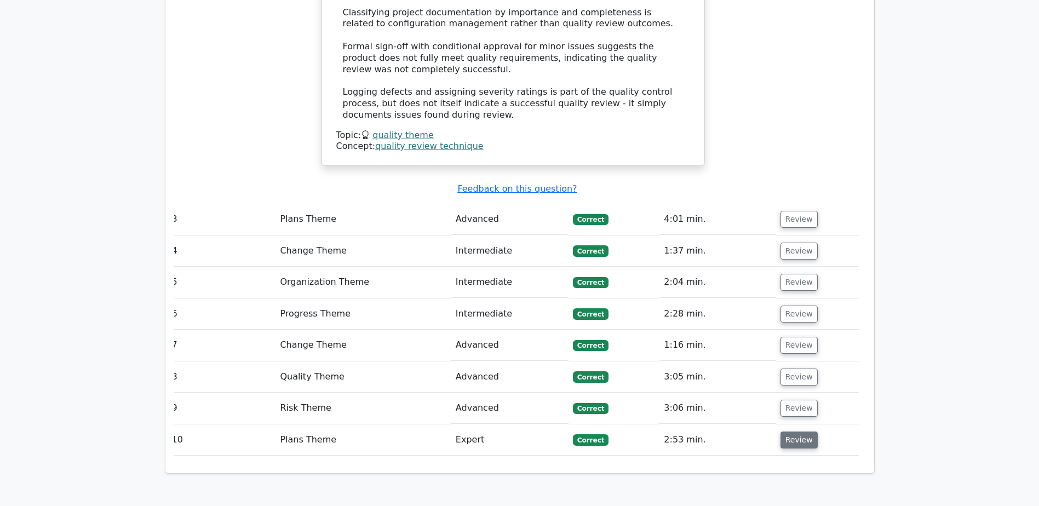
click at [804, 432] on button "Review" at bounding box center [799, 440] width 37 height 17
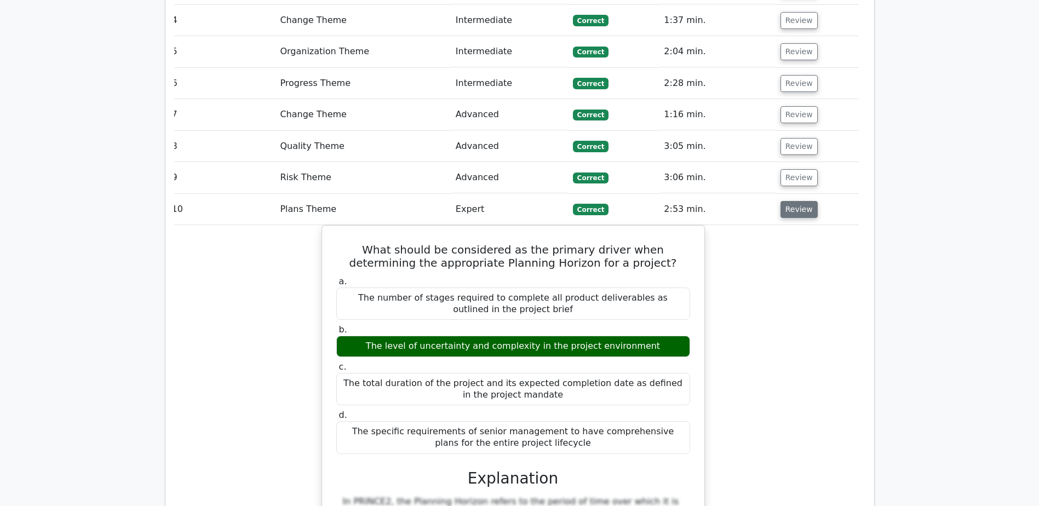
scroll to position [2137, 0]
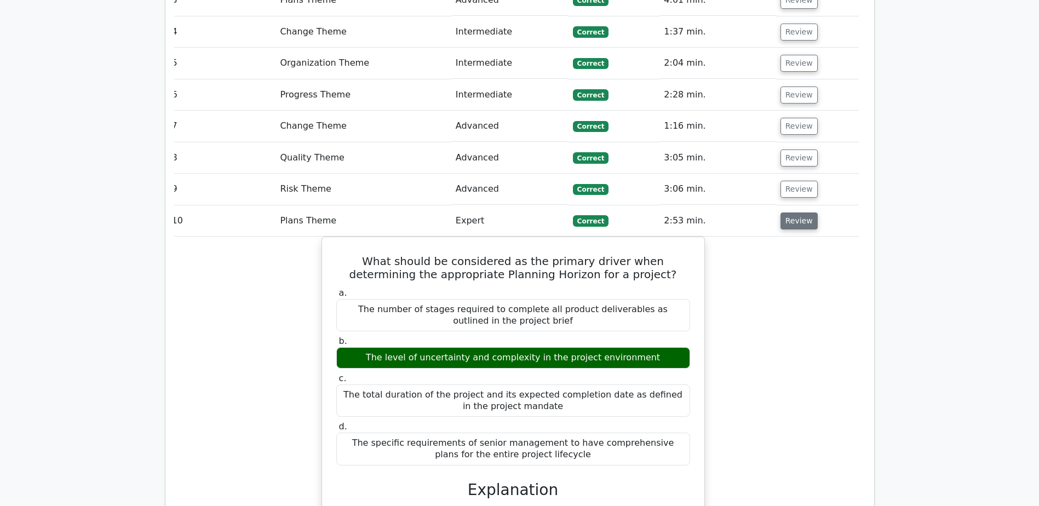
click at [787, 213] on button "Review" at bounding box center [799, 221] width 37 height 17
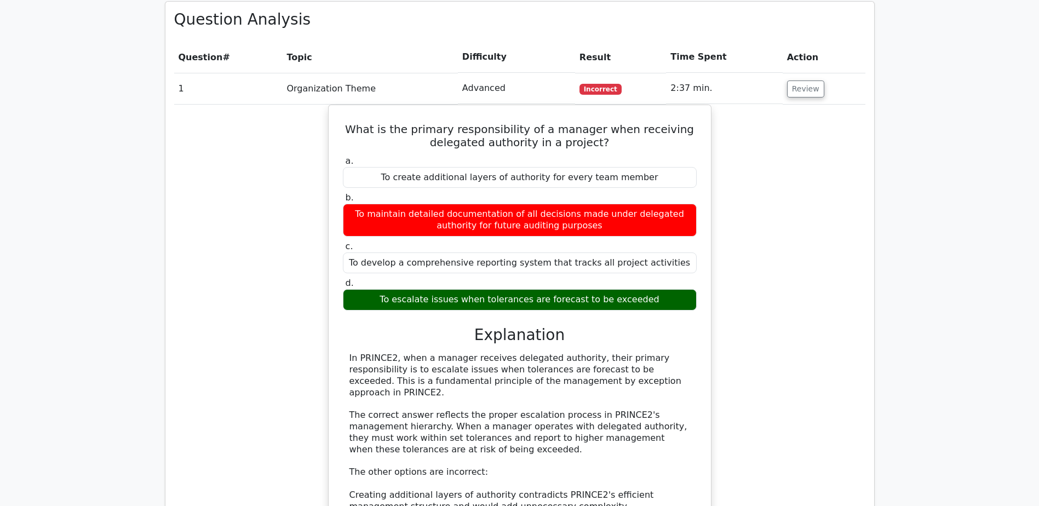
scroll to position [712, 0]
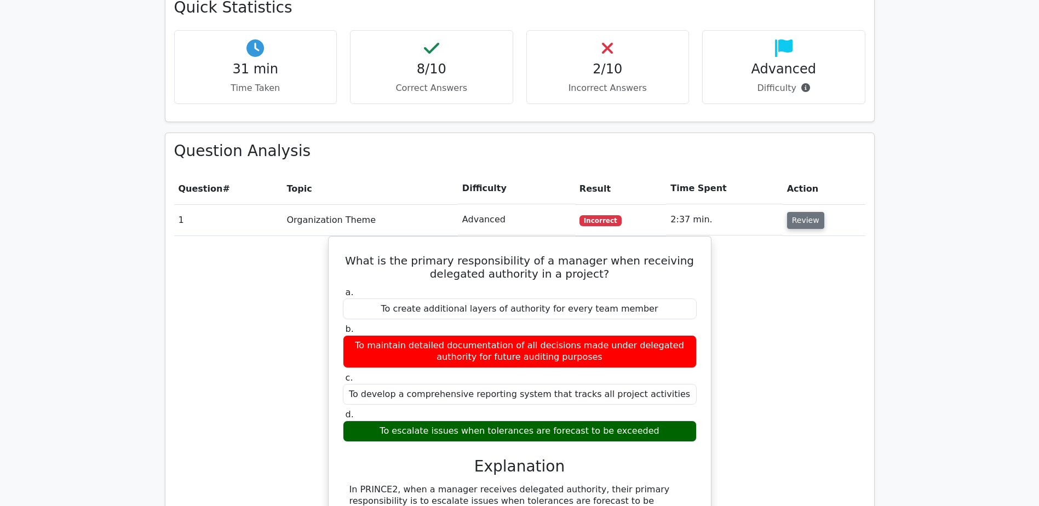
click at [797, 212] on button "Review" at bounding box center [805, 220] width 37 height 17
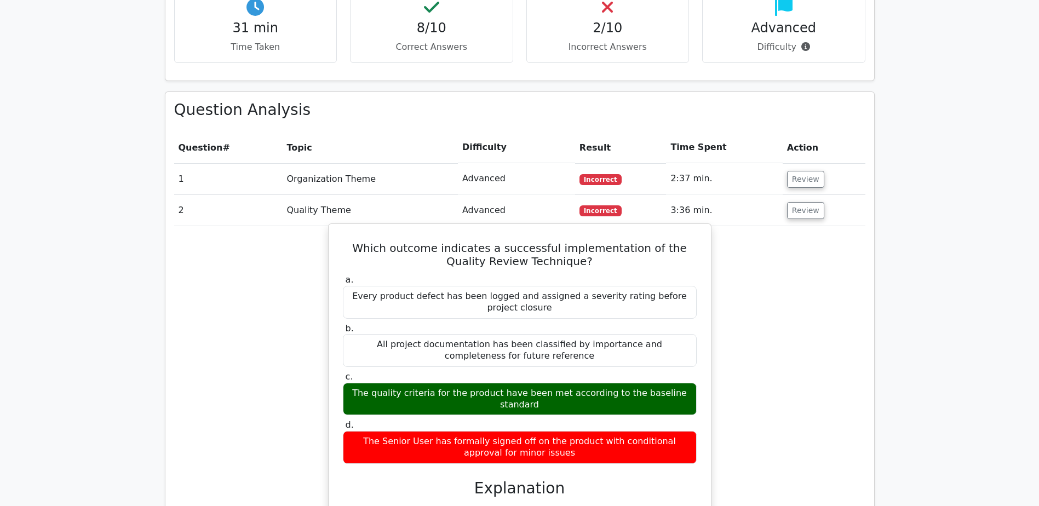
scroll to position [822, 0]
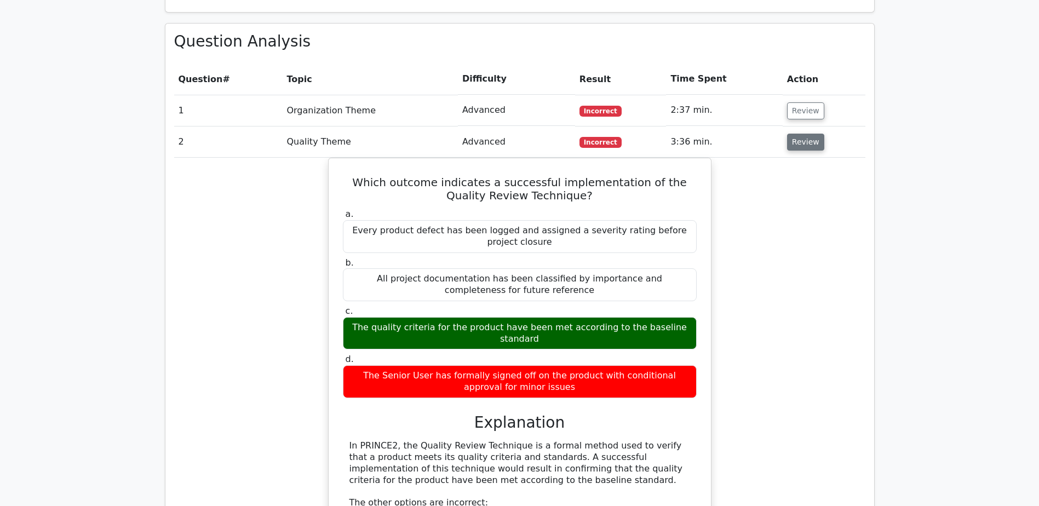
click at [804, 134] on button "Review" at bounding box center [805, 142] width 37 height 17
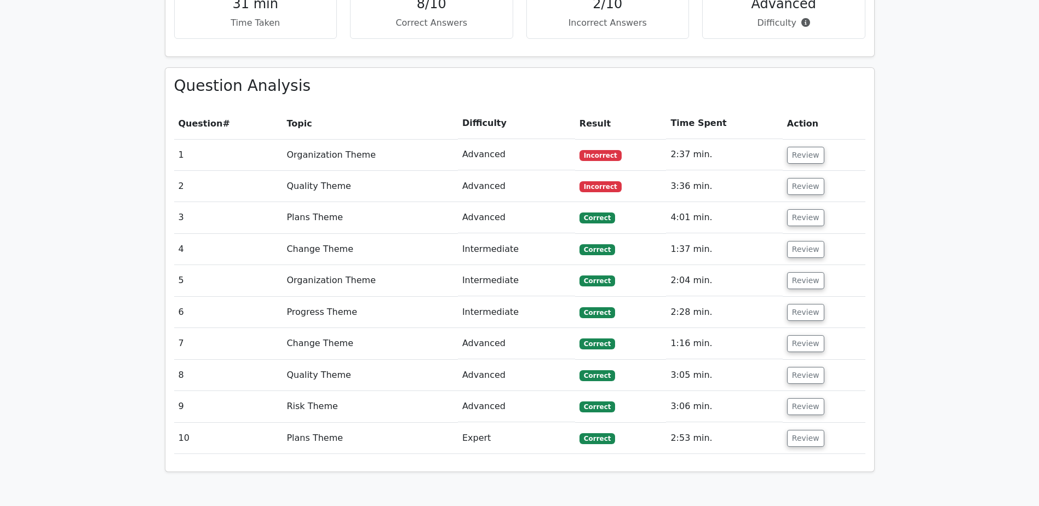
scroll to position [767, 0]
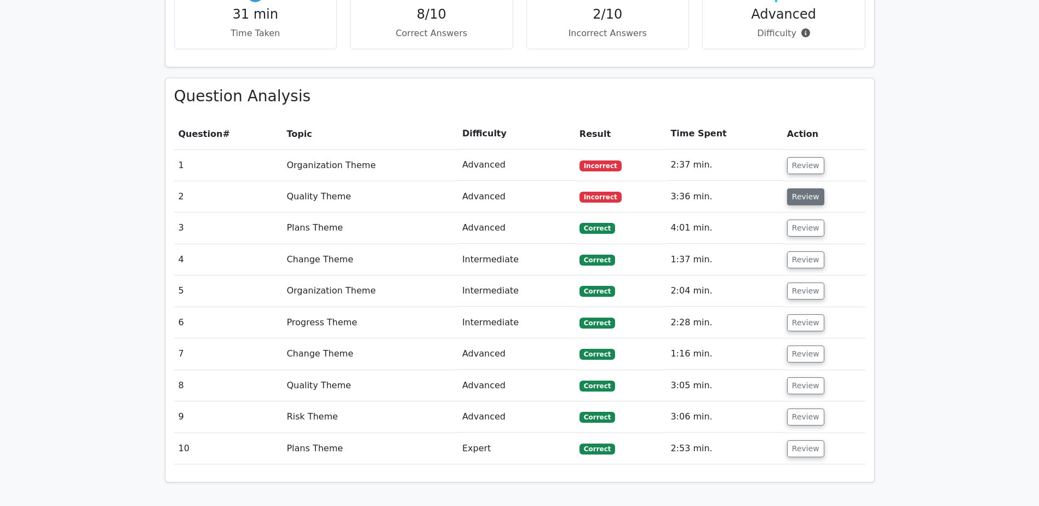
click at [801, 189] on button "Review" at bounding box center [805, 197] width 37 height 17
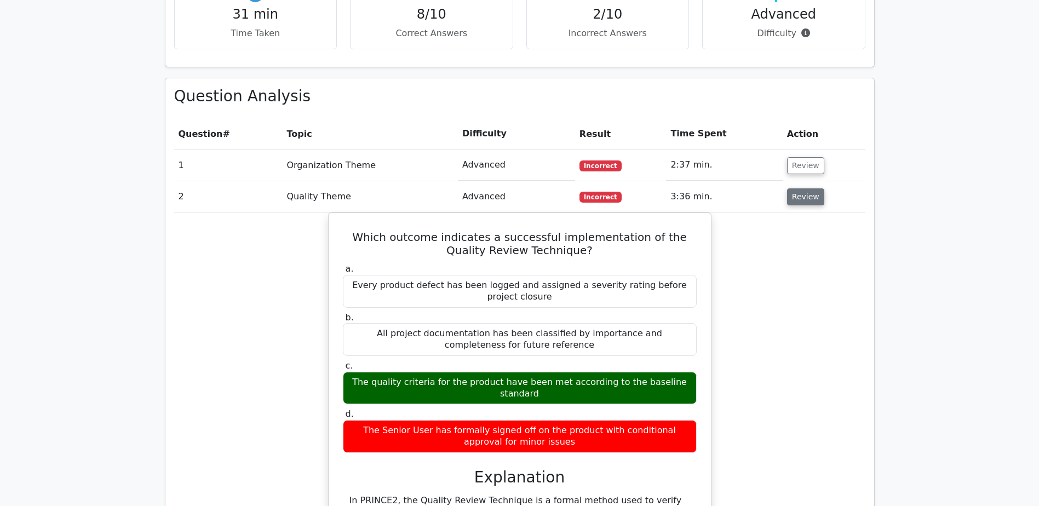
click at [802, 189] on button "Review" at bounding box center [805, 197] width 37 height 17
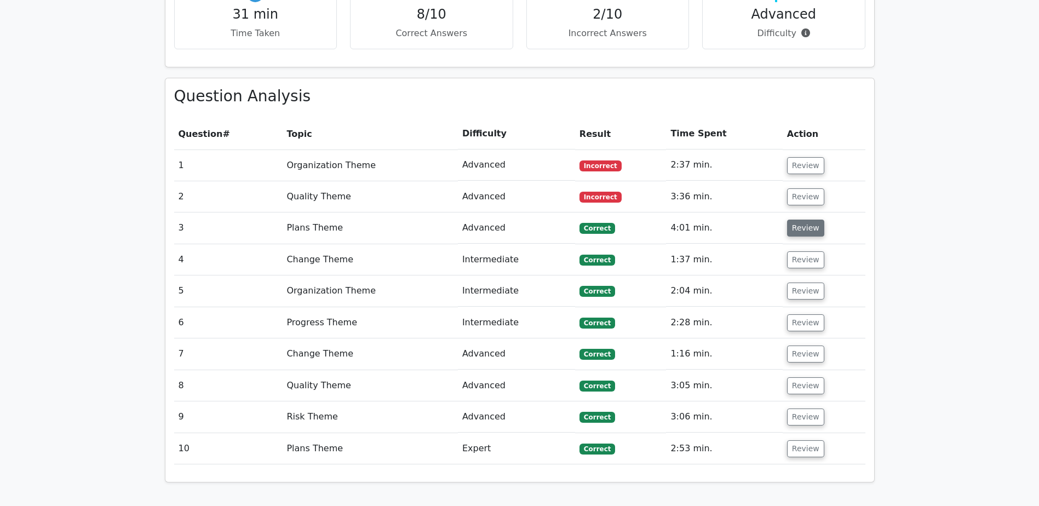
click at [795, 220] on button "Review" at bounding box center [805, 228] width 37 height 17
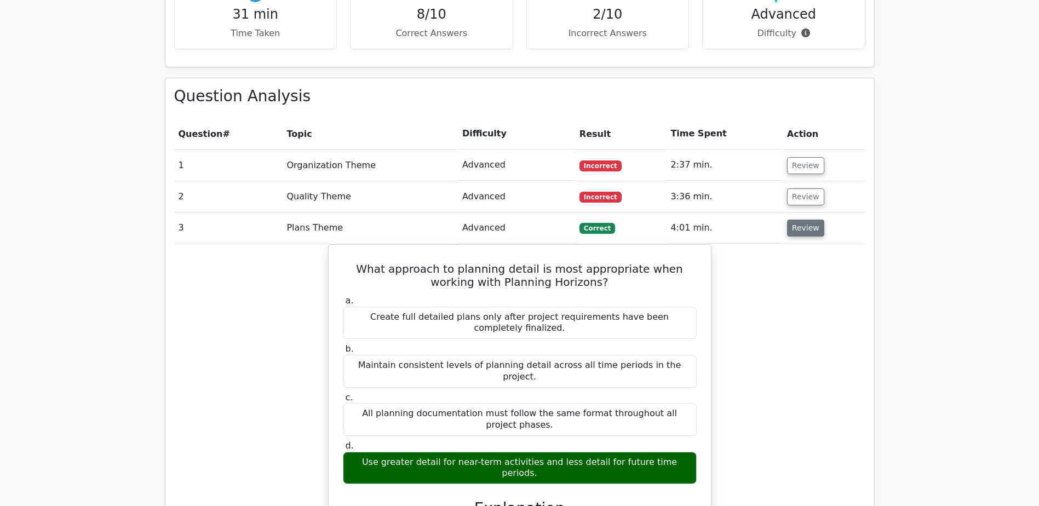
click at [795, 220] on button "Review" at bounding box center [805, 228] width 37 height 17
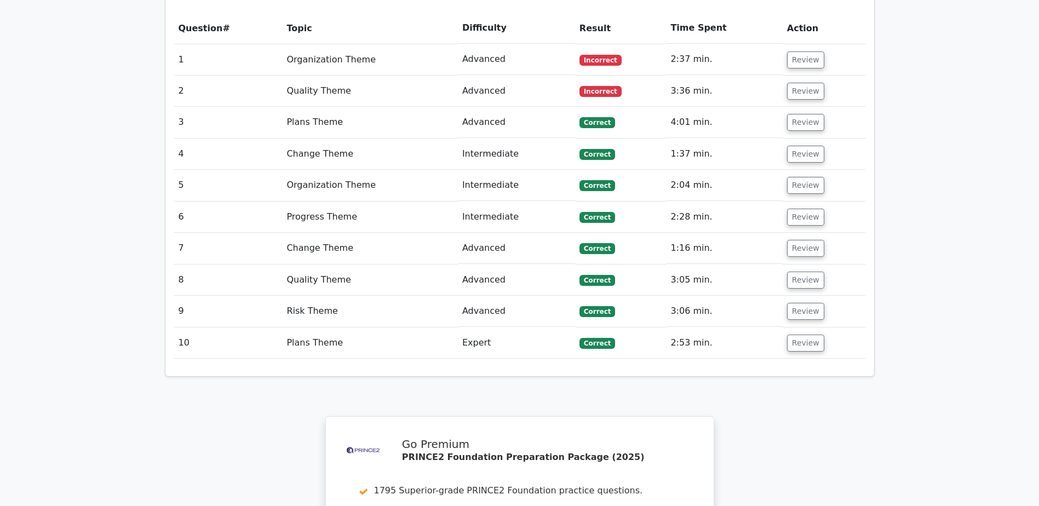
scroll to position [877, 0]
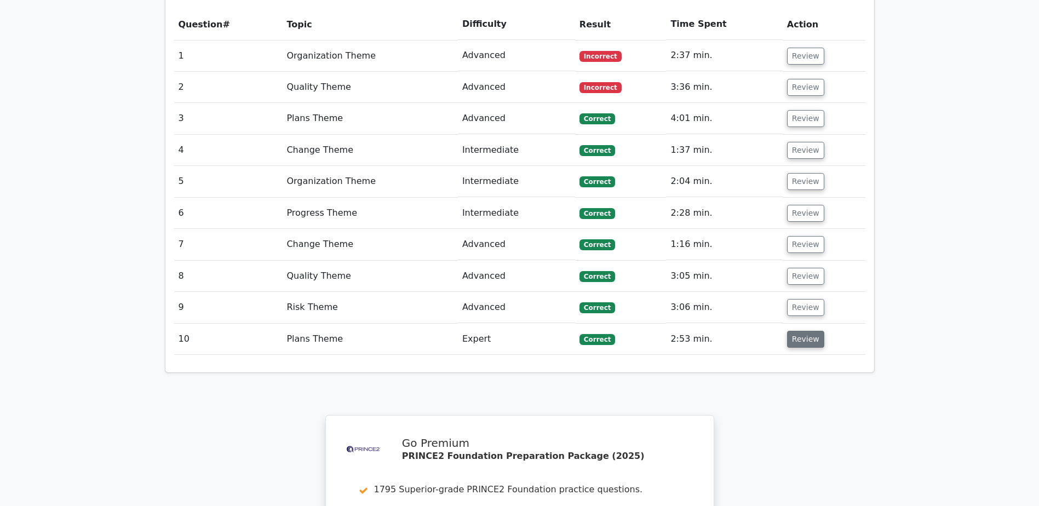
click at [809, 331] on button "Review" at bounding box center [805, 339] width 37 height 17
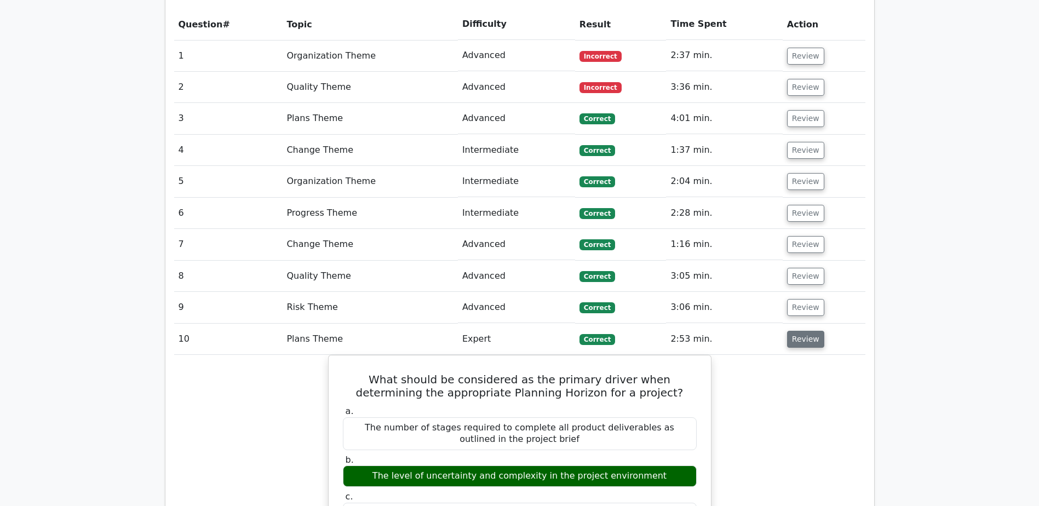
click at [809, 331] on button "Review" at bounding box center [805, 339] width 37 height 17
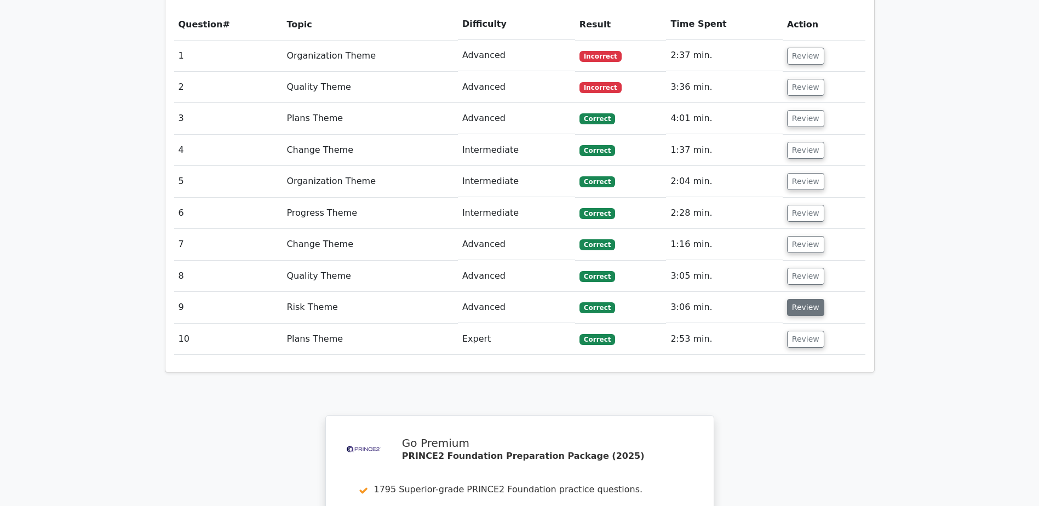
click at [807, 299] on button "Review" at bounding box center [805, 307] width 37 height 17
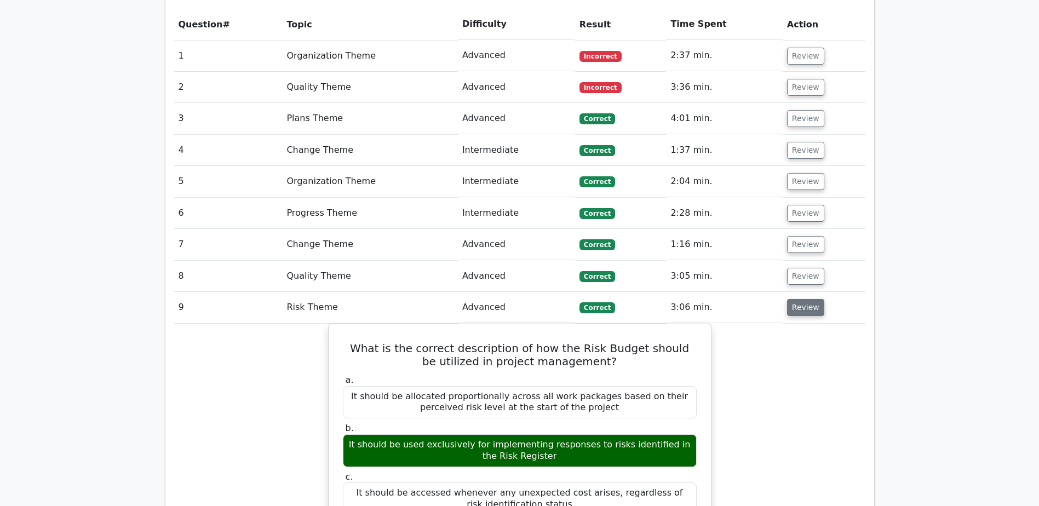
click at [807, 299] on button "Review" at bounding box center [805, 307] width 37 height 17
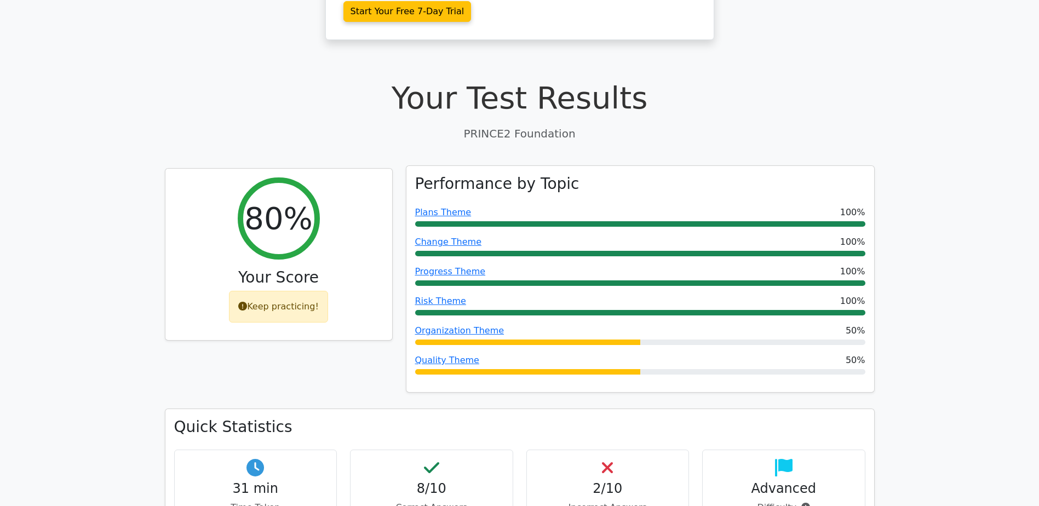
scroll to position [274, 0]
